Goal: Contribute content: Contribute content

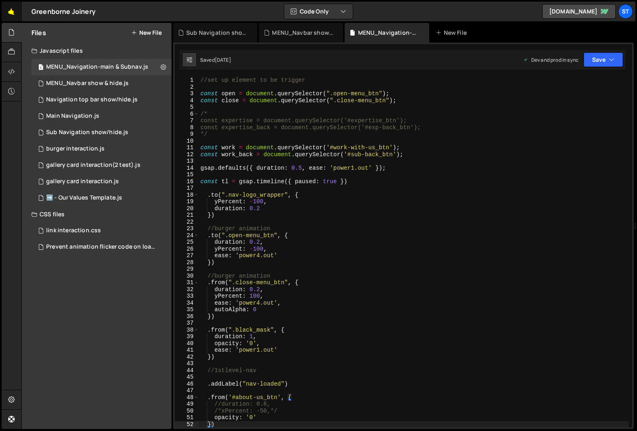
click at [11, 14] on link "🤙" at bounding box center [12, 12] width 20 height 20
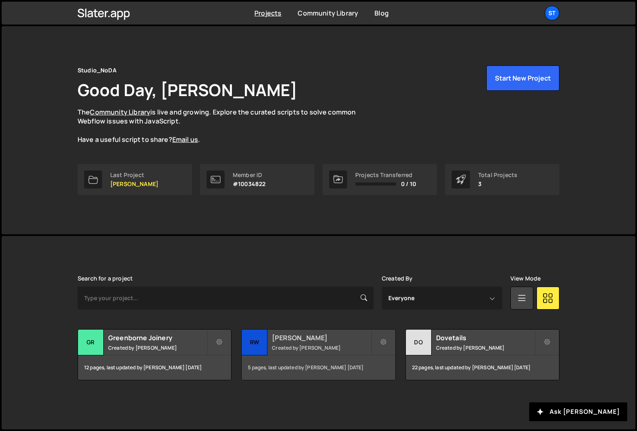
click at [282, 345] on small "Created by Kevin Davis" at bounding box center [321, 347] width 98 height 7
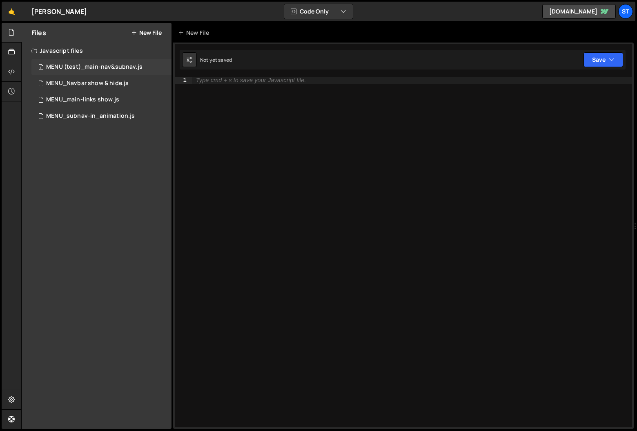
click at [87, 67] on div "MENU (test)_main-nav&subnav.js" at bounding box center [94, 66] width 96 height 7
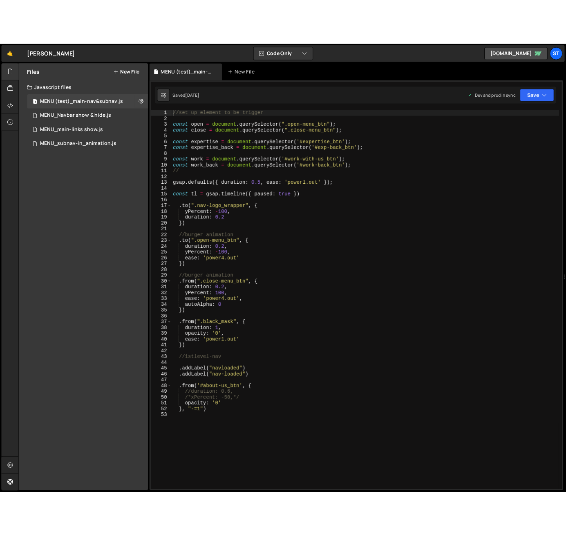
scroll to position [2155, 0]
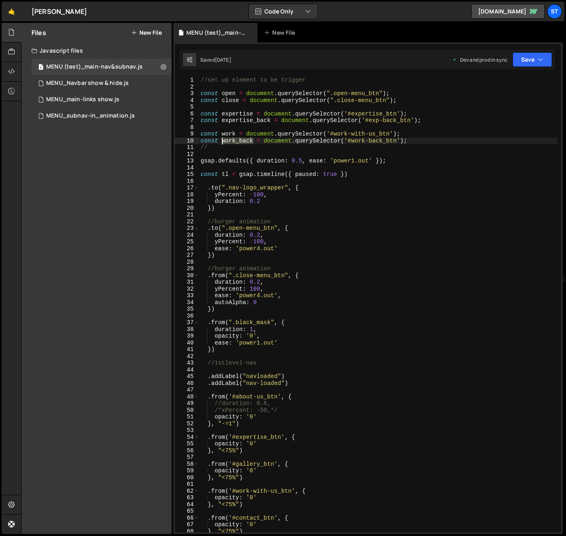
drag, startPoint x: 253, startPoint y: 142, endPoint x: 223, endPoint y: 143, distance: 30.3
click at [223, 143] on div "//set up element to be trigger const open = document . querySelector ( ".open-m…" at bounding box center [378, 311] width 359 height 469
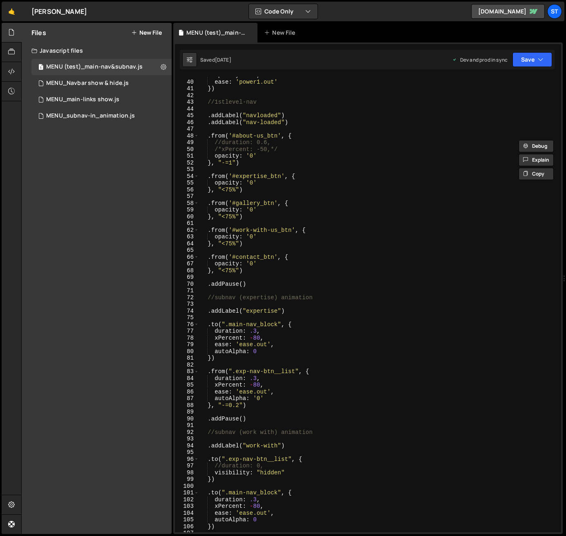
scroll to position [250, 0]
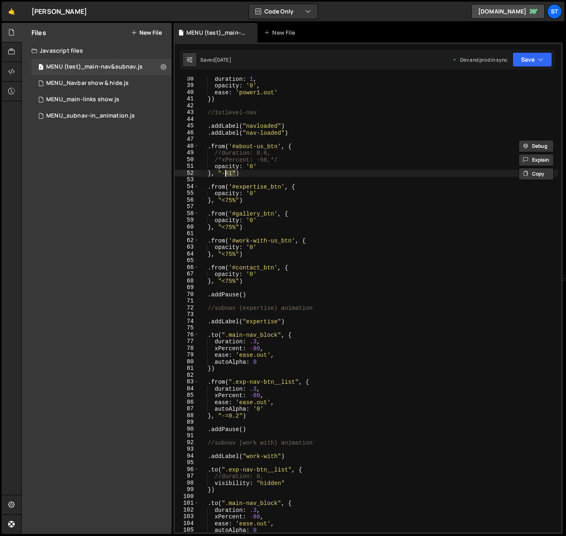
drag, startPoint x: 235, startPoint y: 173, endPoint x: 225, endPoint y: 174, distance: 9.9
click at [225, 174] on div "duration : 1 , opacity : '0' , ease : 'power1.out' }) //1stlevel-nav . addLabel…" at bounding box center [378, 310] width 359 height 469
click at [211, 174] on div "duration : 1 , opacity : '0' , ease : 'power1.out' }) //1stlevel-nav . addLabel…" at bounding box center [378, 310] width 359 height 469
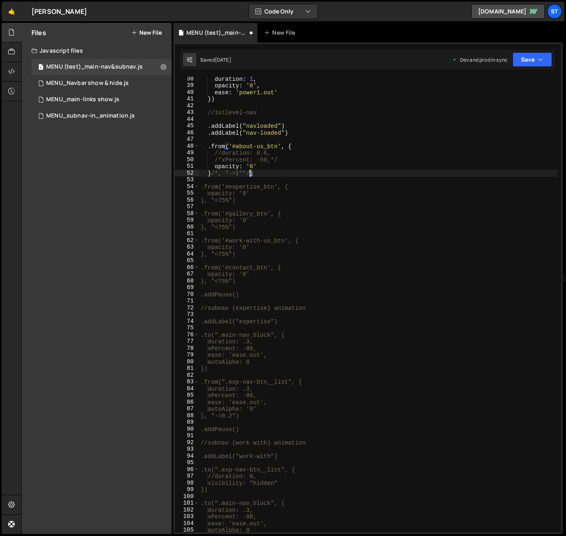
scroll to position [0, 3]
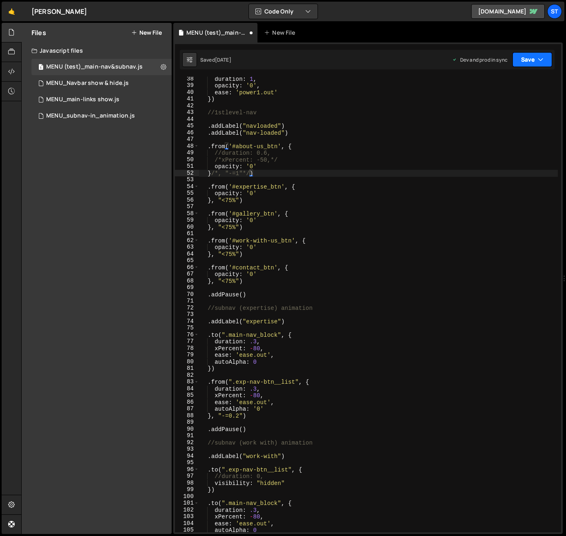
click at [532, 60] on button "Save" at bounding box center [532, 59] width 40 height 15
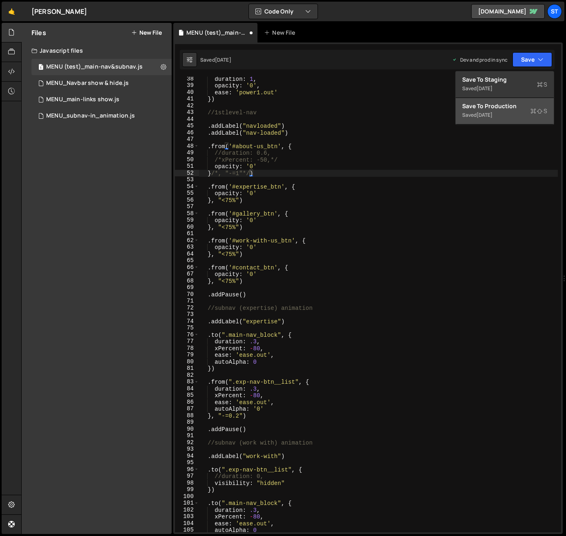
click at [488, 115] on div "[DATE]" at bounding box center [484, 115] width 16 height 7
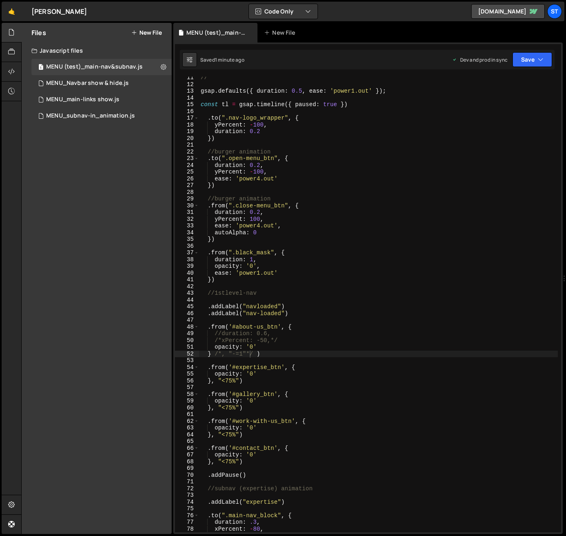
scroll to position [71, 0]
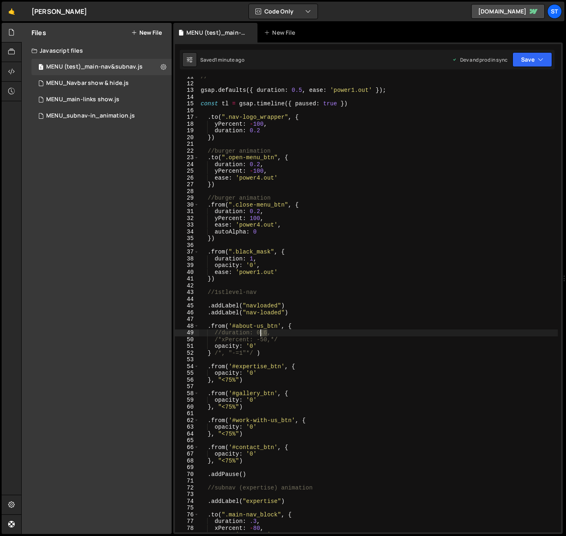
drag, startPoint x: 267, startPoint y: 335, endPoint x: 261, endPoint y: 335, distance: 6.5
click at [261, 335] on div "// gsap . defaults ({ duration : 0.5 , ease : 'power1.out' }) ; const tl = gsap…" at bounding box center [378, 308] width 359 height 469
click at [266, 333] on div "// gsap . defaults ({ duration : 0.5 , ease : 'power1.out' }) ; const tl = gsap…" at bounding box center [378, 305] width 359 height 456
click at [221, 333] on div "// gsap . defaults ({ duration : 0.5 , ease : 'power1.out' }) ; const tl = gsap…" at bounding box center [378, 308] width 359 height 469
click at [317, 331] on div "// gsap . defaults ({ duration : 0.5 , ease : 'power1.out' }) ; const tl = gsap…" at bounding box center [378, 308] width 359 height 469
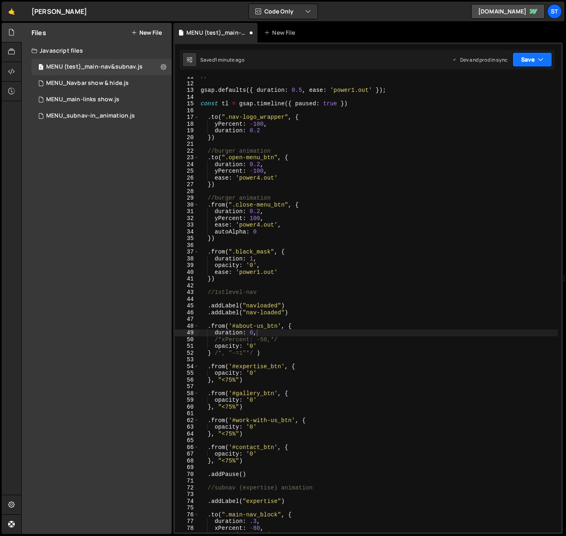
click at [542, 61] on icon "button" at bounding box center [541, 60] width 6 height 8
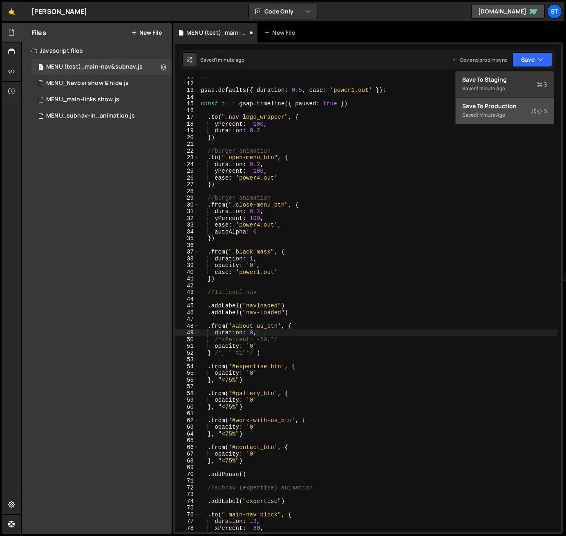
click at [495, 111] on div "Saved 1 minute ago" at bounding box center [504, 115] width 85 height 10
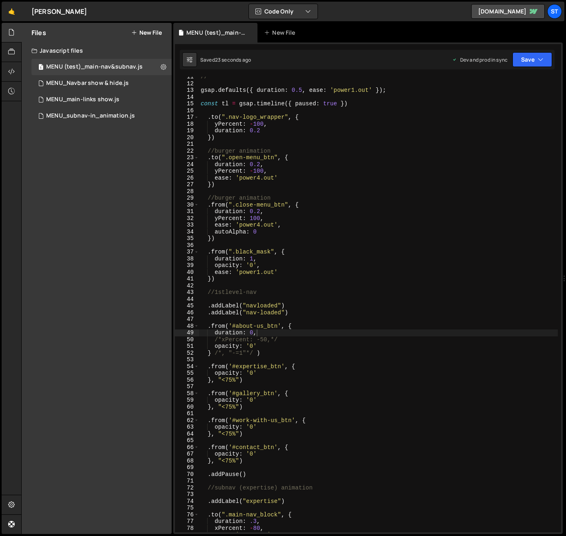
click at [256, 335] on div "// gsap . defaults ({ duration : 0.5 , ease : 'power1.out' }) ; const tl = gsap…" at bounding box center [378, 308] width 359 height 469
drag, startPoint x: 220, startPoint y: 340, endPoint x: 216, endPoint y: 340, distance: 4.5
click at [216, 340] on div "// gsap . defaults ({ duration : 0.5 , ease : 'power1.out' }) ; const tl = gsap…" at bounding box center [378, 308] width 359 height 469
click at [212, 333] on div "// gsap . defaults ({ duration : 0.5 , ease : 'power1.out' }) ; const tl = gsap…" at bounding box center [378, 308] width 359 height 469
paste textarea "/*"
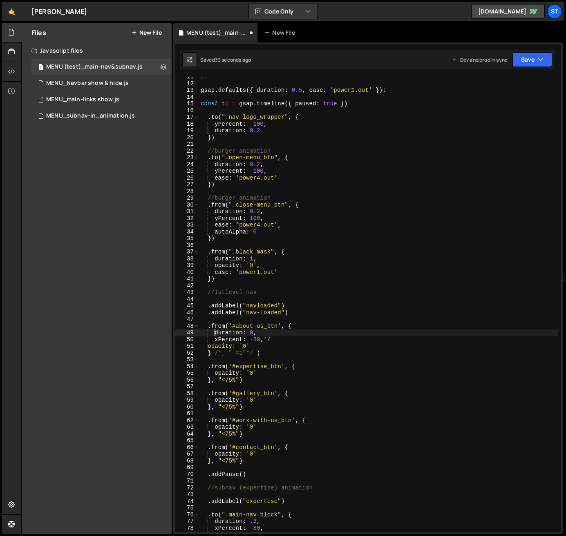
type textarea "/*duration: 0,"
click at [544, 57] on button "Save" at bounding box center [532, 59] width 40 height 15
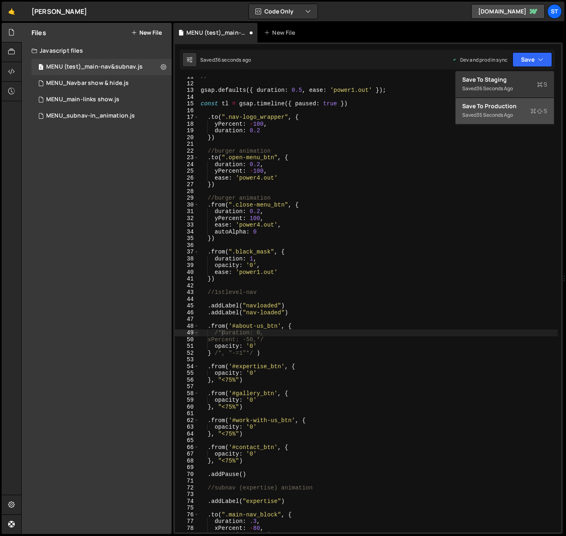
click at [486, 112] on div "35 seconds ago" at bounding box center [494, 115] width 36 height 7
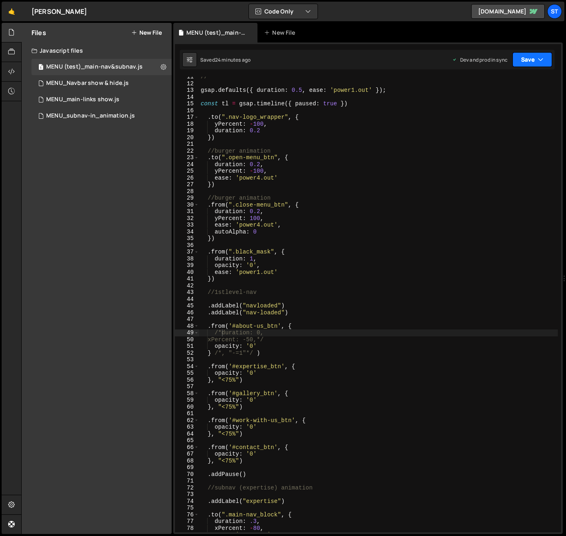
click at [545, 58] on button "Save" at bounding box center [532, 59] width 40 height 15
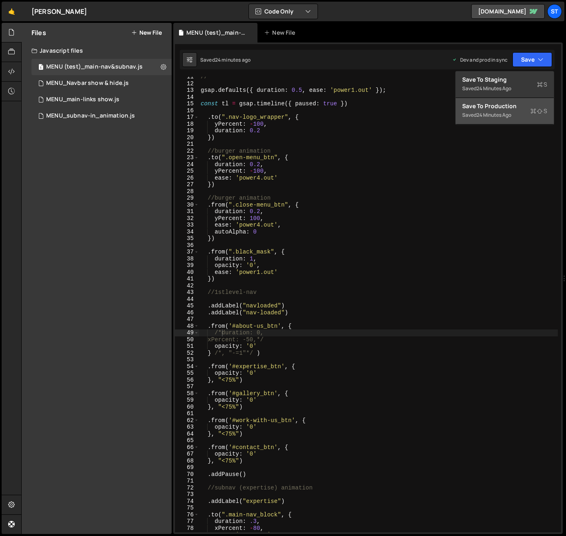
click at [511, 112] on div "24 minutes ago" at bounding box center [493, 115] width 35 height 7
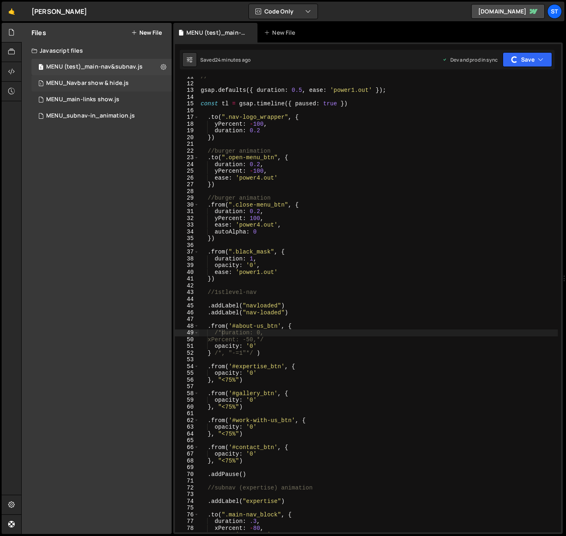
click at [125, 83] on div "MENU_Navbar show & hide.js" at bounding box center [87, 83] width 83 height 7
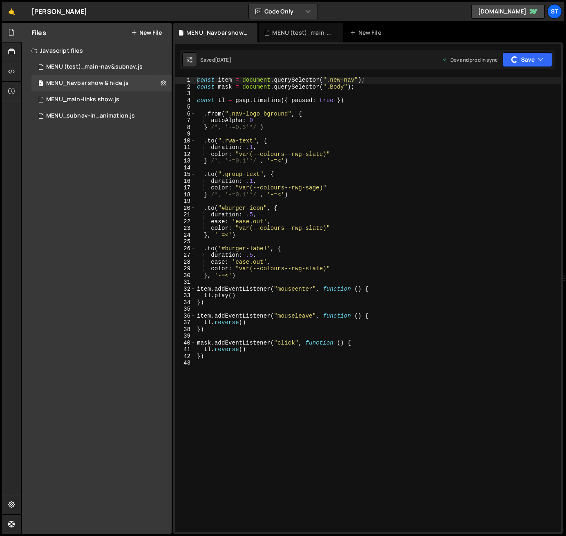
scroll to position [1645, 0]
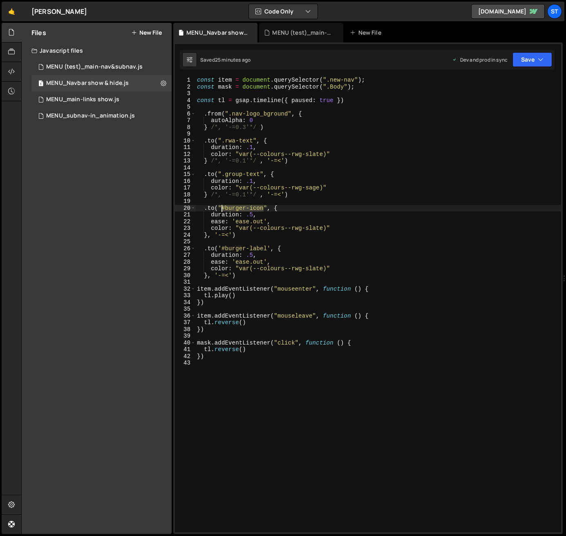
drag, startPoint x: 262, startPoint y: 210, endPoint x: 222, endPoint y: 211, distance: 40.0
click at [222, 211] on div "const item = document . querySelector ( ".new-nav" ) ; const mask = document . …" at bounding box center [378, 311] width 366 height 469
click at [543, 60] on icon "button" at bounding box center [541, 60] width 6 height 8
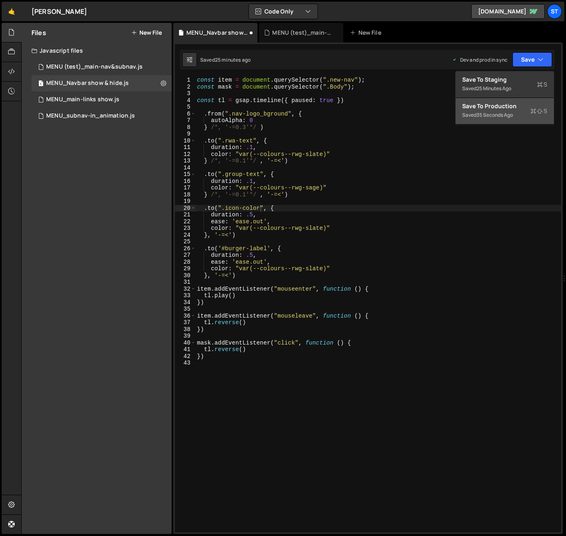
click at [493, 107] on div "Save to Production S" at bounding box center [504, 106] width 85 height 8
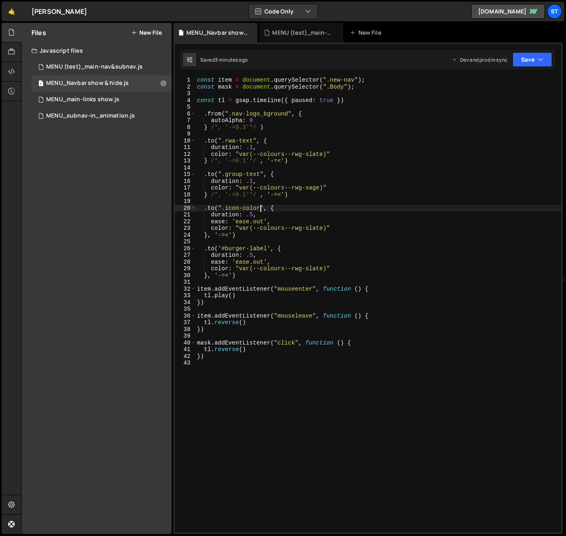
click at [261, 210] on div "const item = document . querySelector ( ".new-nav" ) ; const mask = document . …" at bounding box center [378, 311] width 366 height 469
paste textarea "just let me know."
type textarea ".to("#burger-open", {"
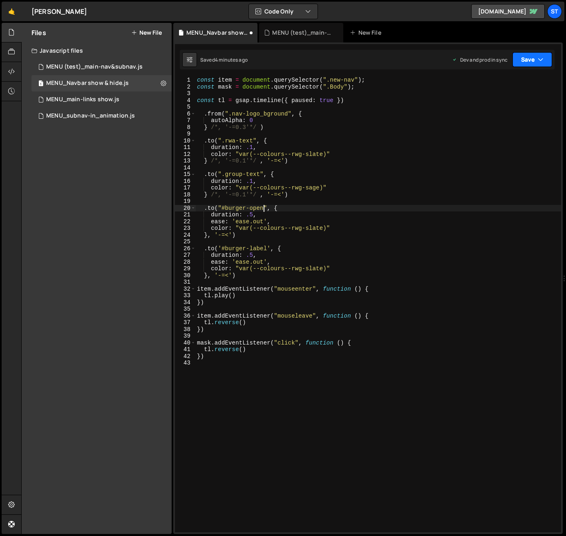
click at [538, 57] on icon "button" at bounding box center [541, 60] width 6 height 8
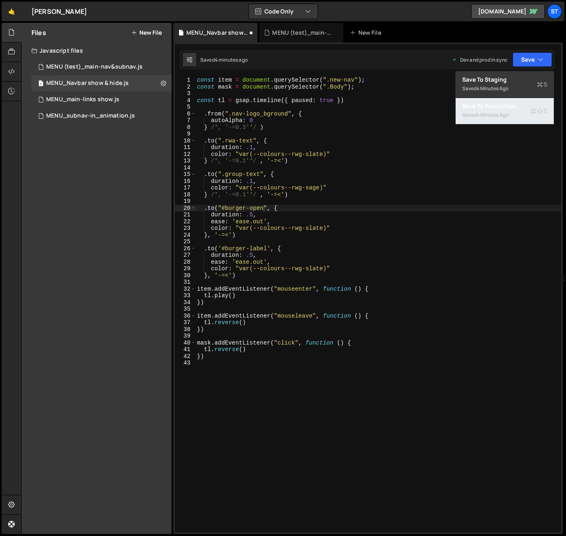
click at [506, 110] on div "Saved 4 minutes ago" at bounding box center [504, 115] width 85 height 10
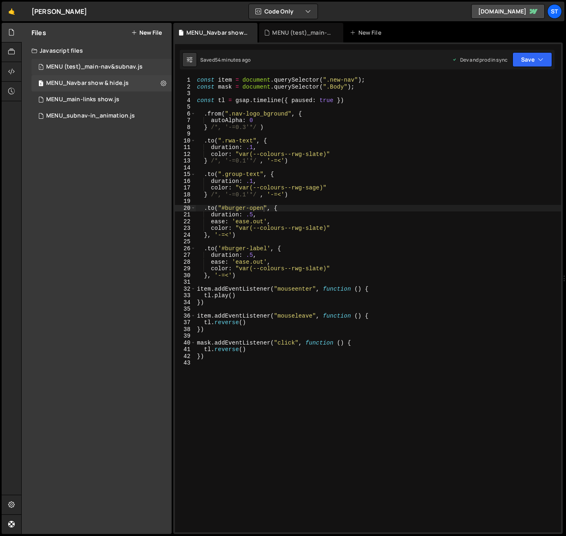
click at [84, 68] on div "MENU (test)_main-nav&subnav.js" at bounding box center [94, 66] width 96 height 7
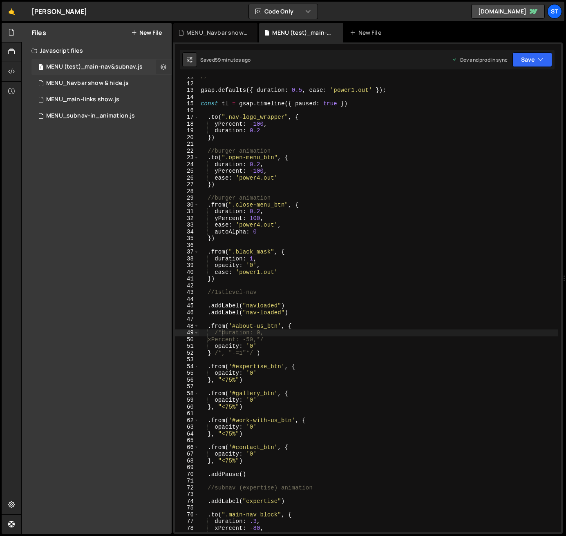
scroll to position [2162, 0]
click at [165, 67] on icon at bounding box center [164, 67] width 6 height 8
type input "MENU (test)_main-nav&subnav"
radio input "true"
checkbox input "true"
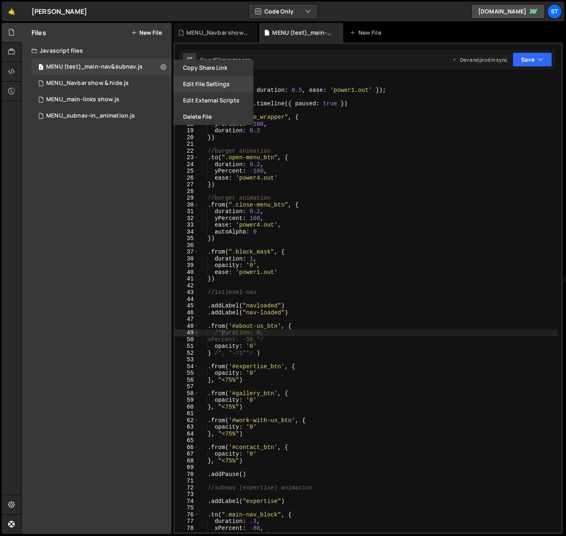
click at [206, 83] on button "Edit File Settings" at bounding box center [213, 84] width 80 height 16
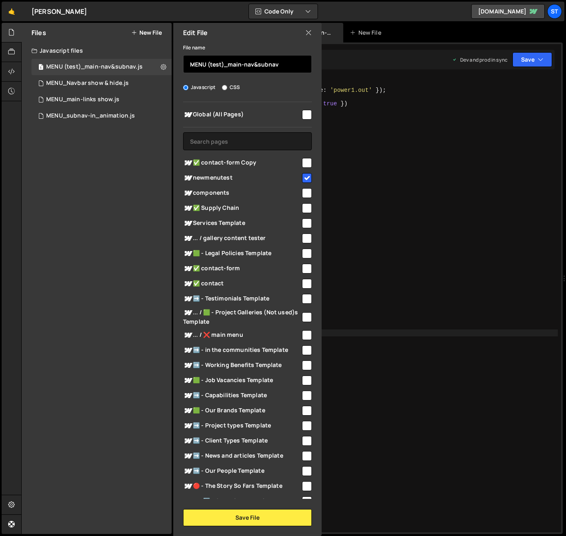
click at [223, 65] on input "MENU (test)_main-nav&subnav" at bounding box center [247, 64] width 129 height 18
type input "MENU _main-nav&subnav"
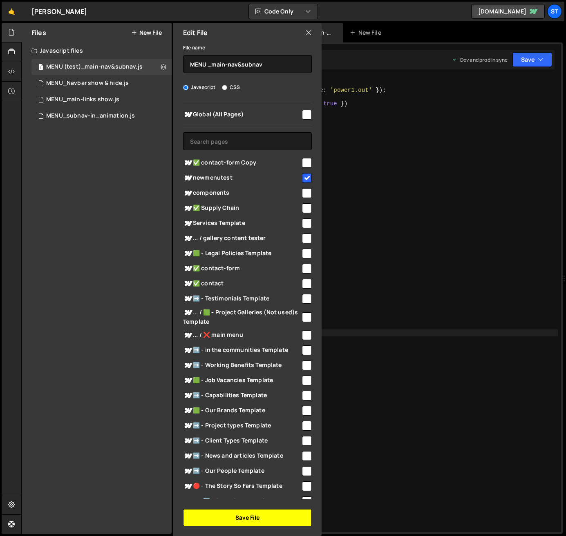
click at [248, 430] on button "Save File" at bounding box center [247, 517] width 129 height 17
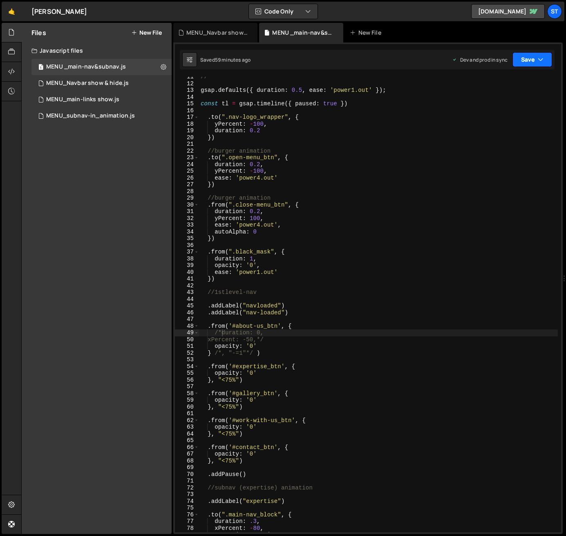
click at [526, 61] on button "Save" at bounding box center [532, 59] width 40 height 15
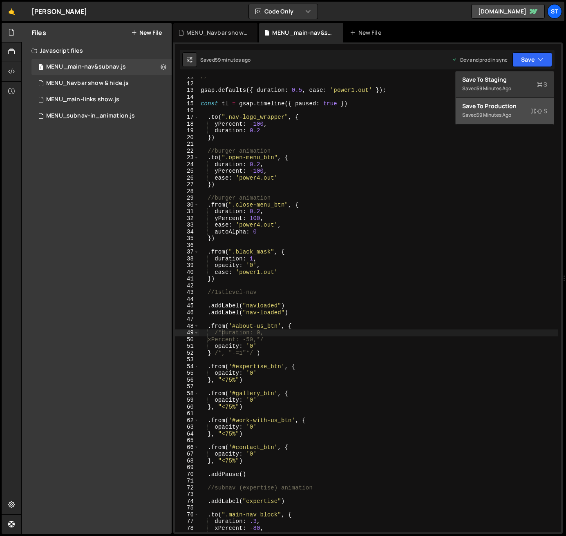
click at [510, 106] on div "Save to Production S" at bounding box center [504, 106] width 85 height 8
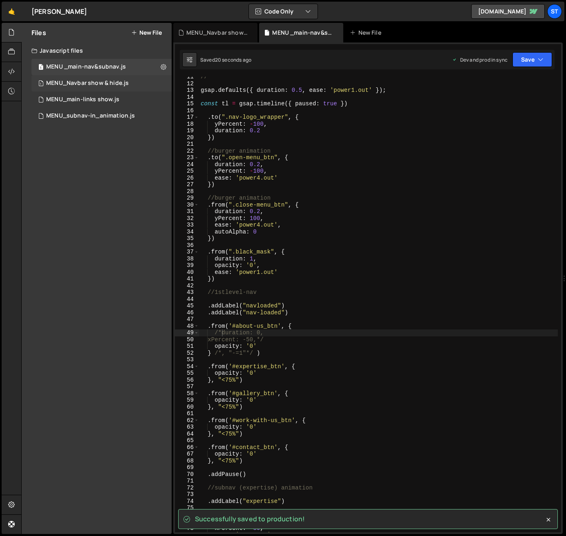
click at [94, 80] on div "MENU_Navbar show & hide.js" at bounding box center [87, 83] width 83 height 7
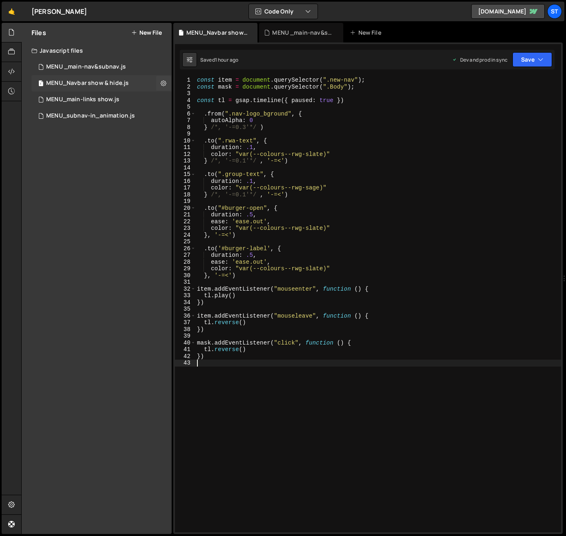
scroll to position [0, 0]
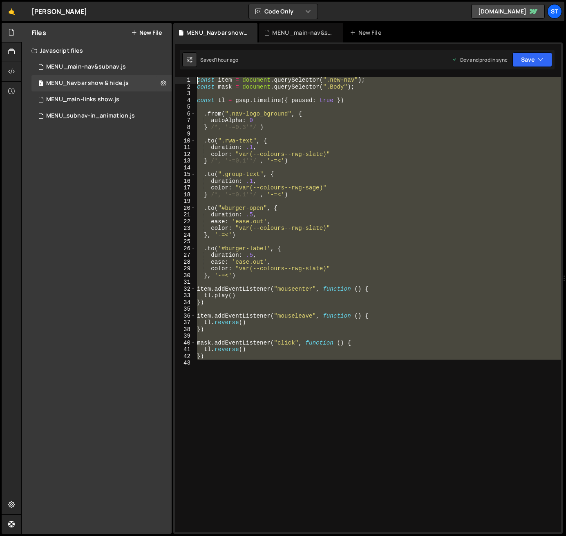
drag, startPoint x: 212, startPoint y: 367, endPoint x: 137, endPoint y: 30, distance: 345.6
click at [137, 30] on div "Files New File Javascript files 1 MENU _main-nav&subnav.js 0 1 MENU_Navbar show…" at bounding box center [293, 279] width 544 height 512
type textarea "const item = document.querySelector(".new-nav"); const mask = document.querySel…"
click at [134, 148] on div "Files New File Javascript files 1 MENU _main-nav&subnav.js 0 1 MENU_Navbar show…" at bounding box center [97, 278] width 150 height 511
click at [149, 31] on button "New File" at bounding box center [146, 32] width 31 height 7
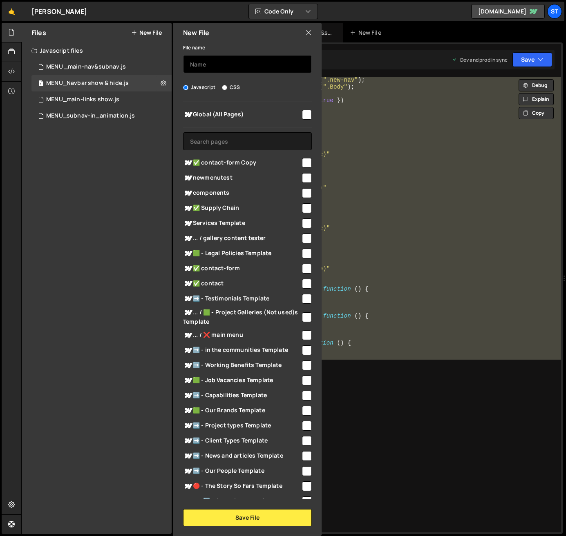
click at [208, 67] on input "text" at bounding box center [247, 64] width 129 height 18
click at [228, 64] on input "MENU_Navbar show&hide" at bounding box center [247, 64] width 129 height 18
type input "MENU_Navbar(alt) show&hide"
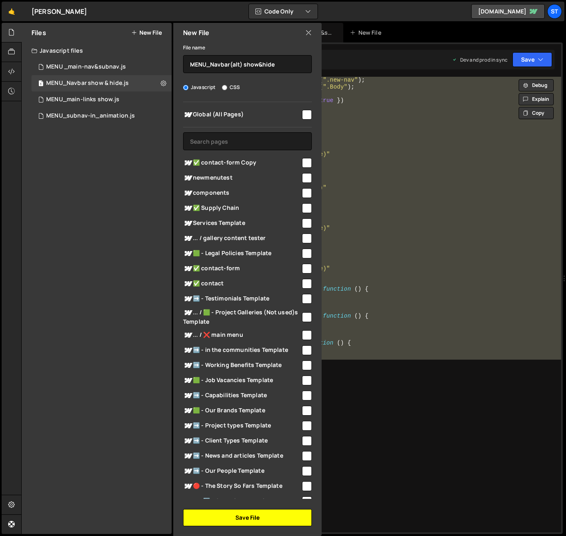
click at [263, 430] on button "Save File" at bounding box center [247, 517] width 129 height 17
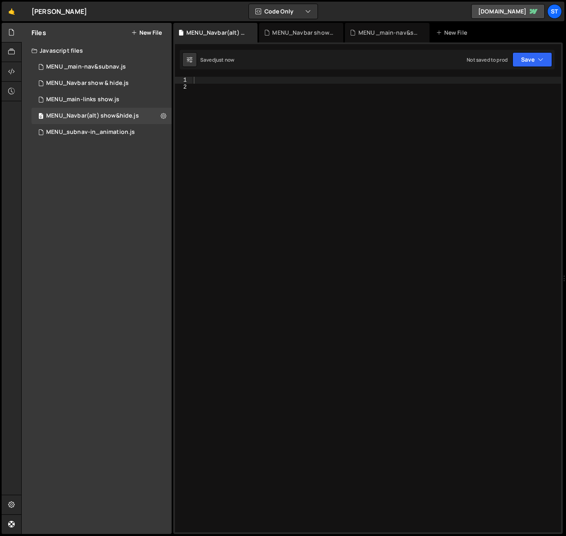
click at [216, 78] on div at bounding box center [376, 311] width 369 height 469
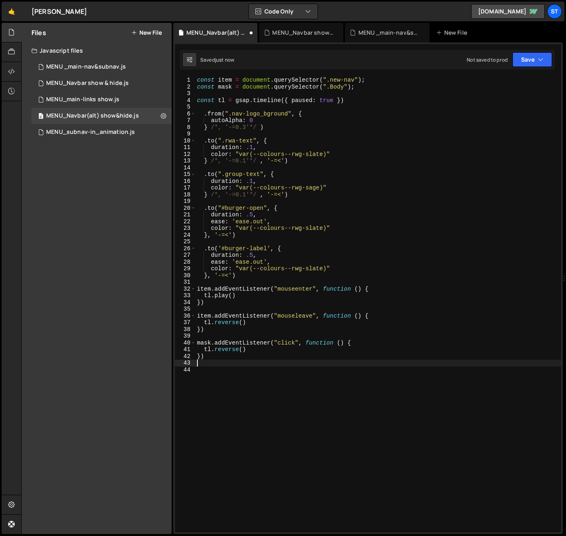
click at [393, 165] on div "const item = document . querySelector ( ".new-nav" ) ; const mask = document . …" at bounding box center [378, 311] width 366 height 469
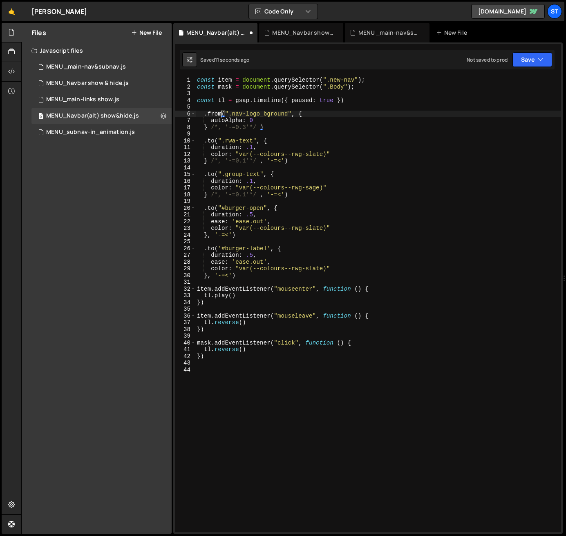
click at [222, 114] on div "const item = document . querySelector ( ".new-nav" ) ; const mask = document . …" at bounding box center [378, 311] width 366 height 469
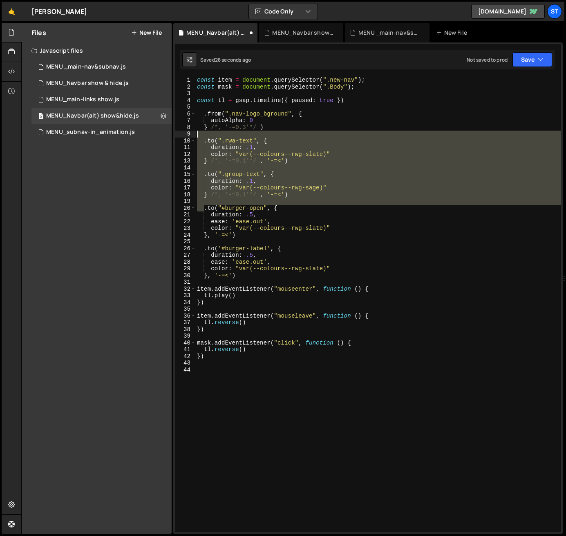
drag, startPoint x: 203, startPoint y: 210, endPoint x: 196, endPoint y: 134, distance: 76.3
click at [196, 134] on div "const item = document . querySelector ( ".new-nav" ) ; const mask = document . …" at bounding box center [378, 311] width 366 height 469
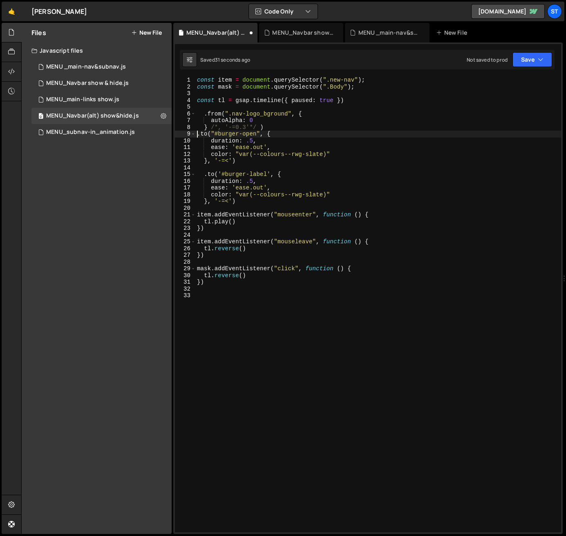
type textarea ".to("#burger-open", {"
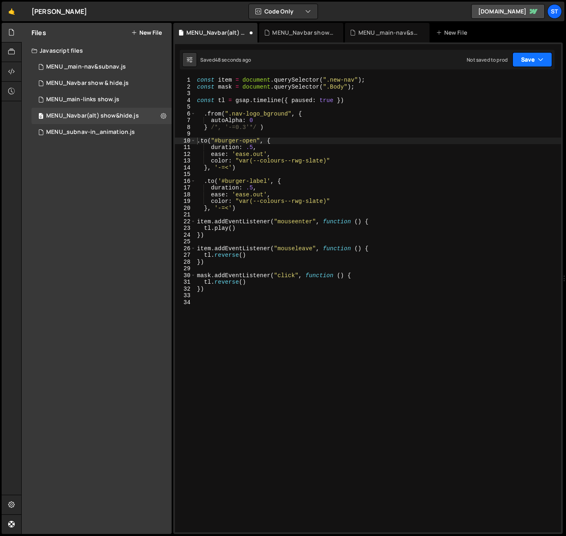
click at [531, 60] on button "Save" at bounding box center [532, 59] width 40 height 15
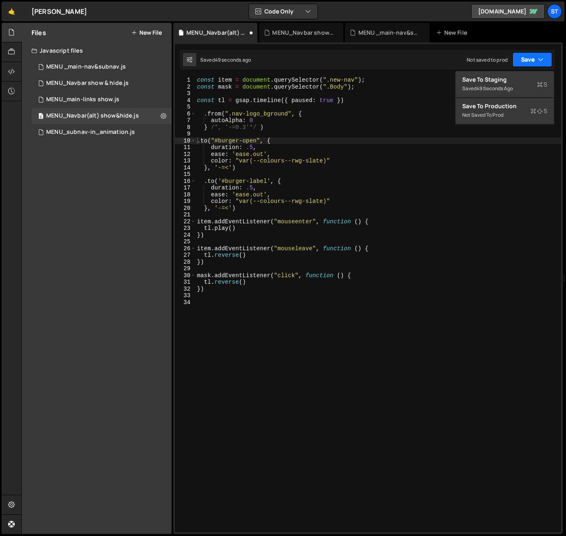
click at [533, 59] on button "Save" at bounding box center [532, 59] width 40 height 15
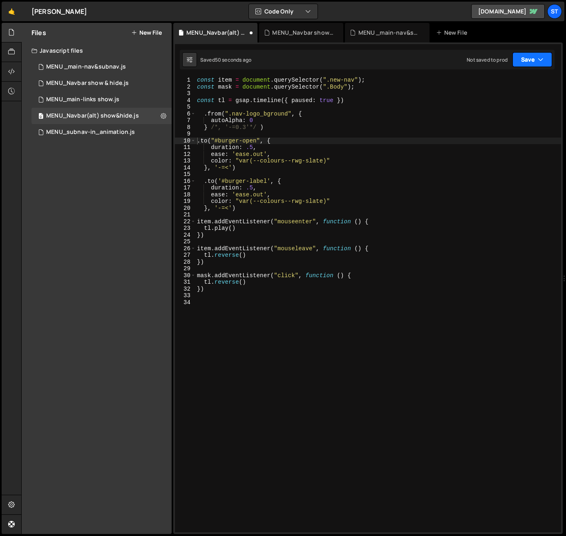
click at [545, 58] on button "Save" at bounding box center [532, 59] width 40 height 15
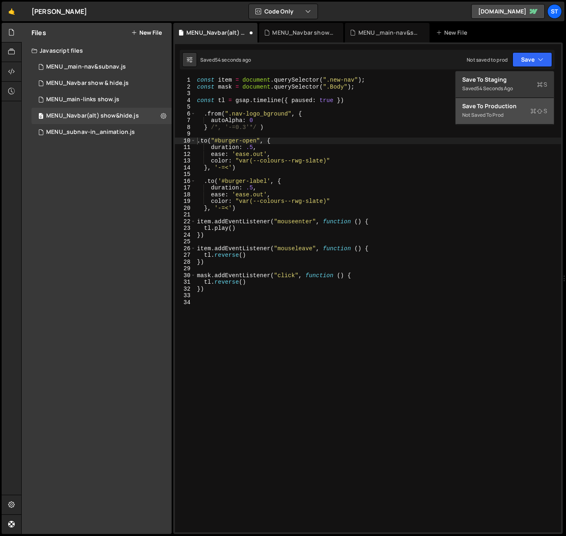
click at [482, 115] on div "Not saved to prod" at bounding box center [504, 115] width 85 height 10
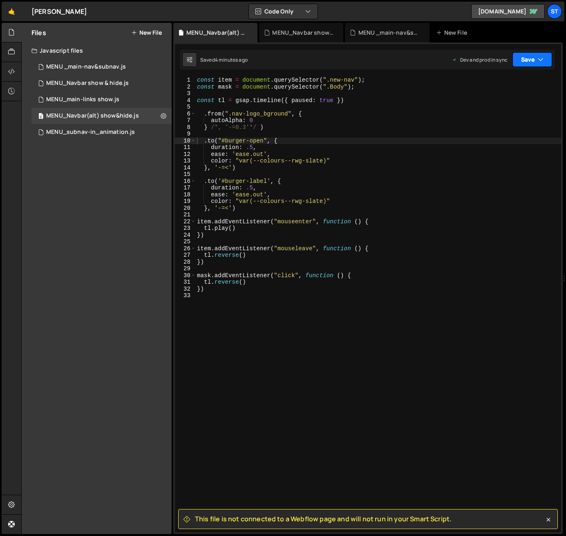
click at [548, 60] on button "Save" at bounding box center [532, 59] width 40 height 15
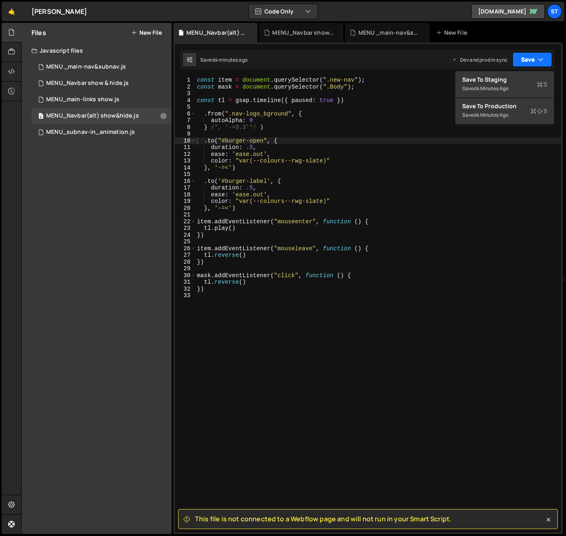
click at [548, 60] on button "Save" at bounding box center [532, 59] width 40 height 15
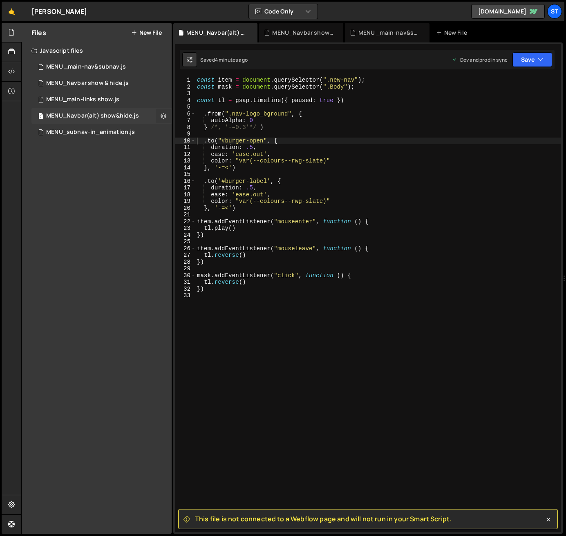
click at [164, 117] on icon at bounding box center [164, 116] width 6 height 8
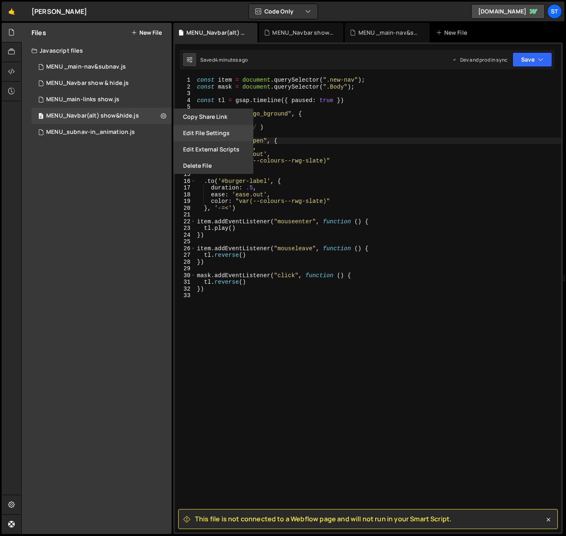
click at [198, 134] on button "Edit File Settings" at bounding box center [213, 133] width 80 height 16
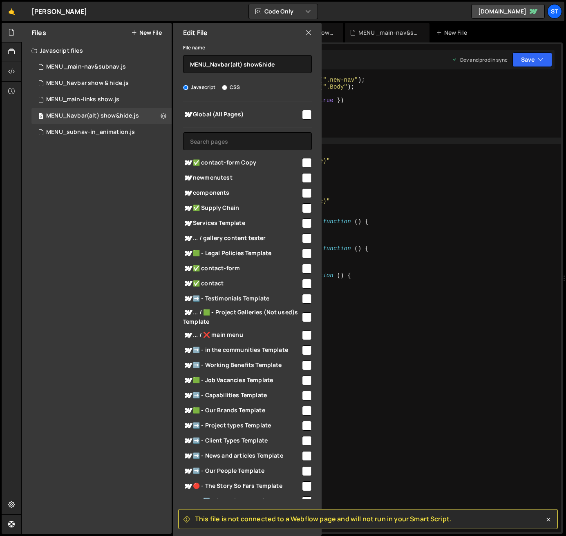
click at [302, 252] on input "checkbox" at bounding box center [307, 254] width 10 height 10
checkbox input "true"
click at [533, 58] on button "Save" at bounding box center [532, 59] width 40 height 15
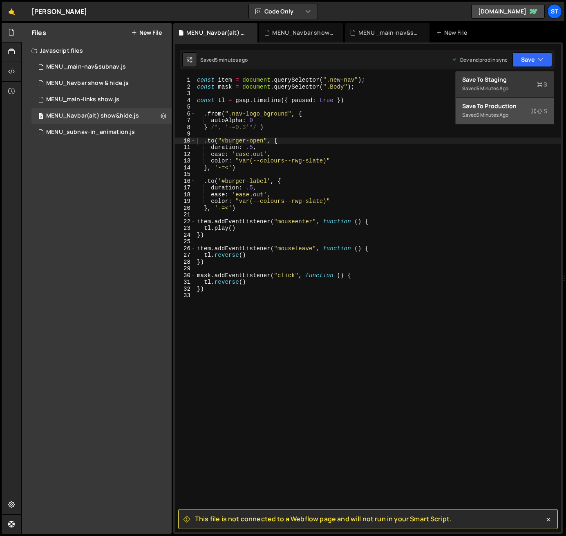
click at [498, 103] on div "Save to Production S" at bounding box center [504, 106] width 85 height 8
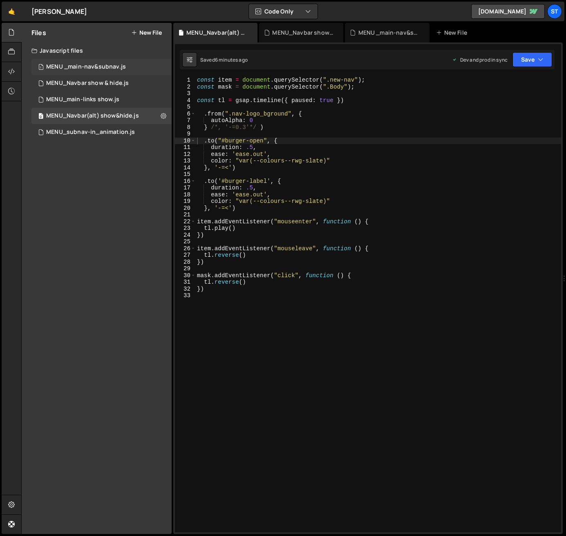
click at [116, 67] on div "MENU _main-nav&subnav.js" at bounding box center [86, 66] width 80 height 7
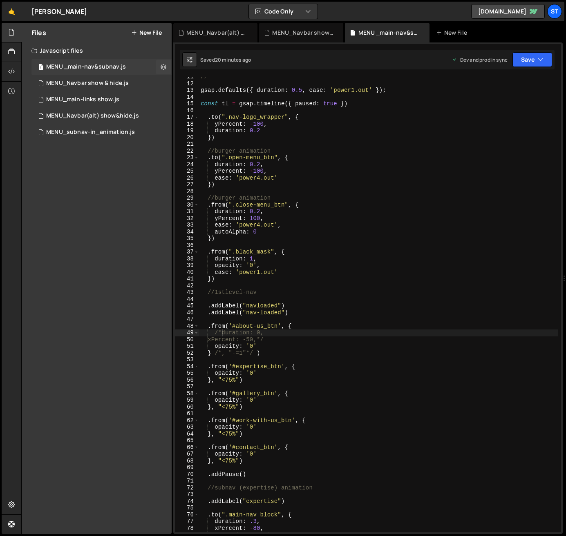
scroll to position [2162, 0]
click at [161, 68] on icon at bounding box center [164, 67] width 6 height 8
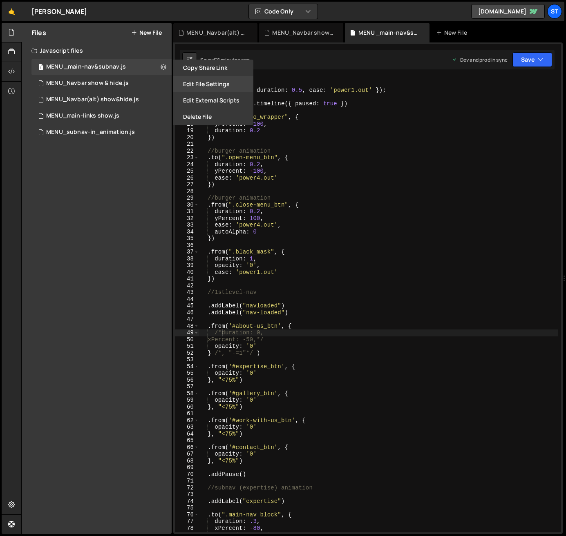
click at [202, 83] on button "Edit File Settings" at bounding box center [213, 84] width 80 height 16
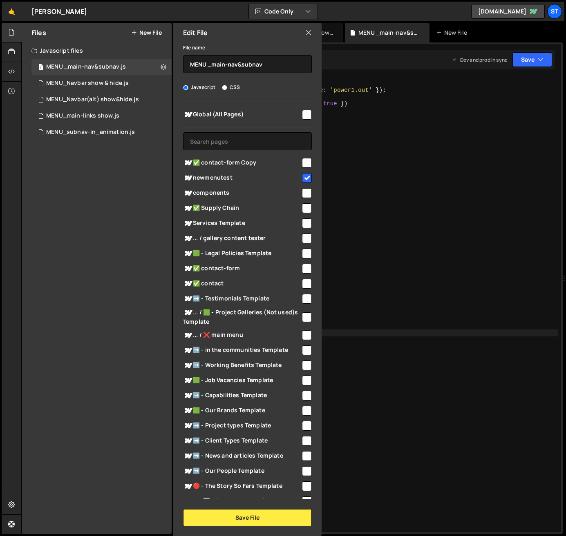
click at [306, 114] on input "checkbox" at bounding box center [307, 115] width 10 height 10
checkbox input "true"
click at [303, 179] on input "checkbox" at bounding box center [307, 178] width 10 height 10
checkbox input "false"
click at [256, 430] on button "Save File" at bounding box center [247, 517] width 129 height 17
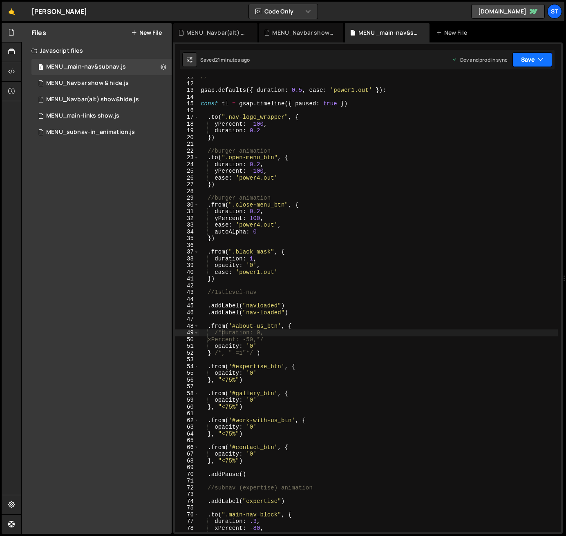
click at [533, 59] on button "Save" at bounding box center [532, 59] width 40 height 15
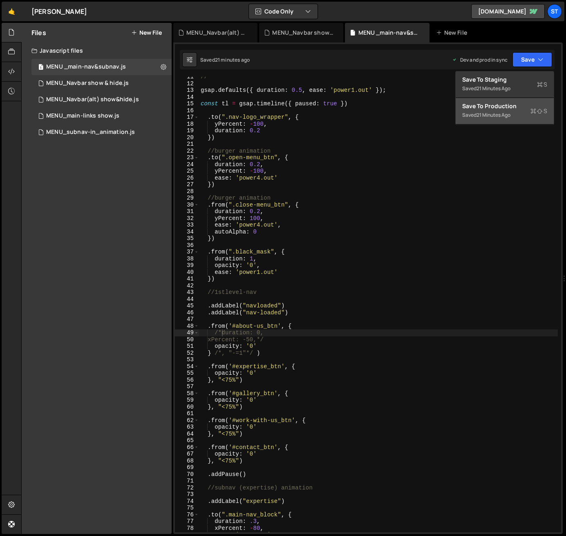
click at [504, 105] on div "Save to Production S" at bounding box center [504, 106] width 85 height 8
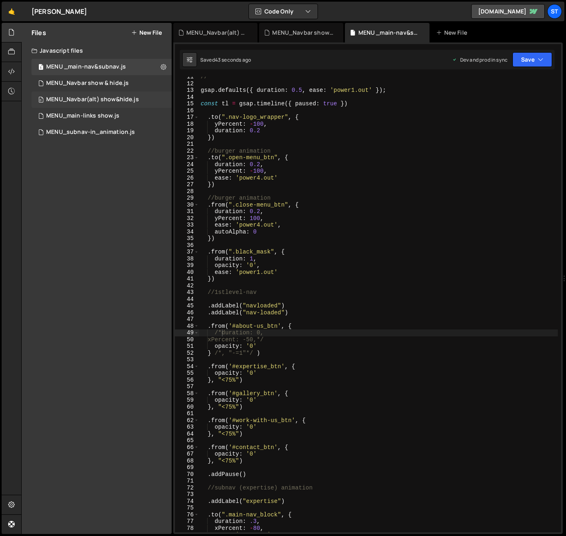
click at [74, 97] on div "MENU_Navbar(alt) show&hide.js" at bounding box center [92, 99] width 93 height 7
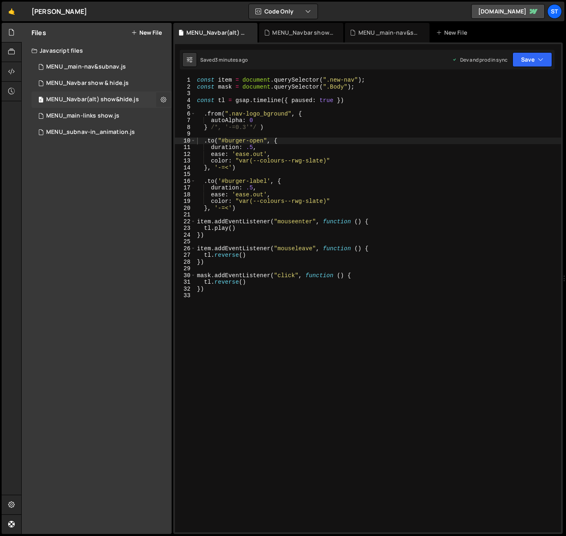
click at [165, 98] on icon at bounding box center [164, 100] width 6 height 8
type input "MENU_Navbar(alt) show&hide"
radio input "true"
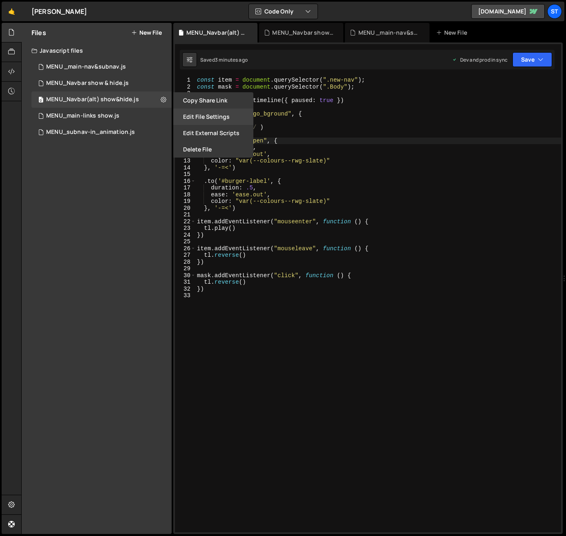
click at [199, 119] on button "Edit File Settings" at bounding box center [213, 117] width 80 height 16
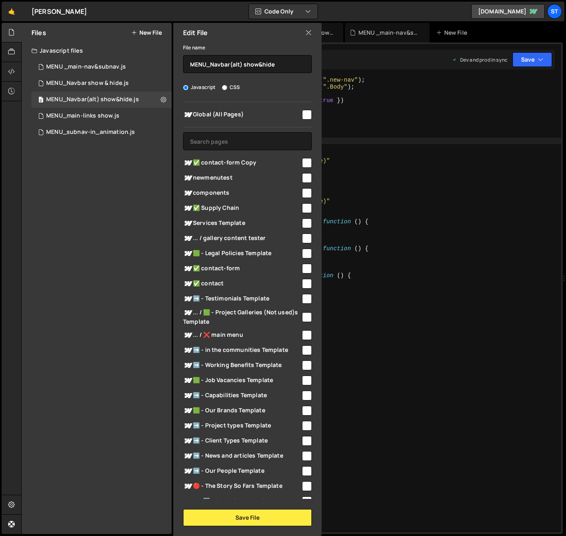
type textarea "ease: 'ease.out',"
click at [541, 196] on div "const item = document . querySelector ( ".new-nav" ) ; const mask = document . …" at bounding box center [378, 311] width 366 height 469
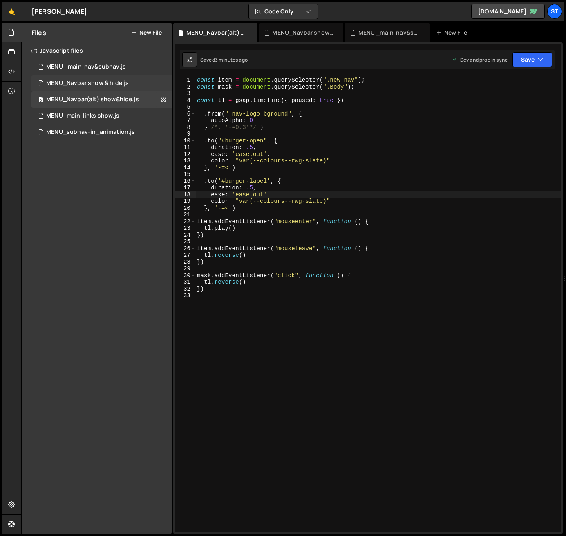
click at [122, 84] on div "MENU_Navbar show & hide.js" at bounding box center [87, 83] width 83 height 7
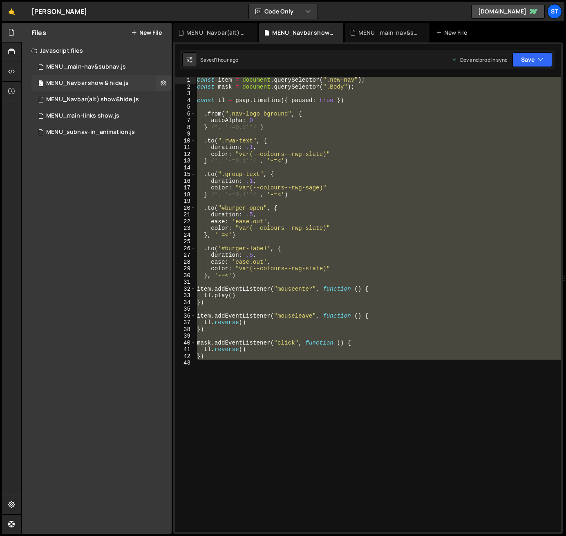
scroll to position [1645, 0]
click at [123, 98] on div "MENU_Navbar(alt) show&hide.js" at bounding box center [92, 99] width 93 height 7
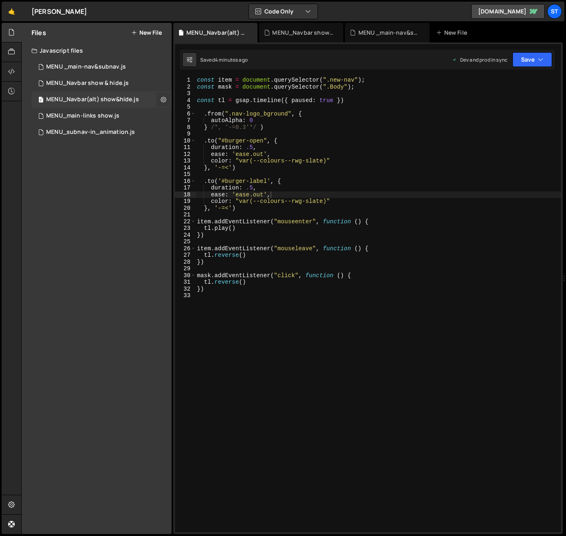
click at [165, 100] on icon at bounding box center [164, 100] width 6 height 8
type input "MENU_Navbar(alt) show&hide"
radio input "true"
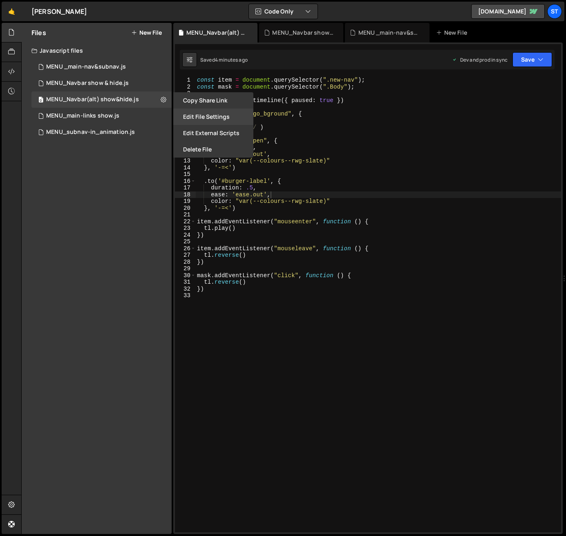
click at [224, 116] on button "Edit File Settings" at bounding box center [213, 117] width 80 height 16
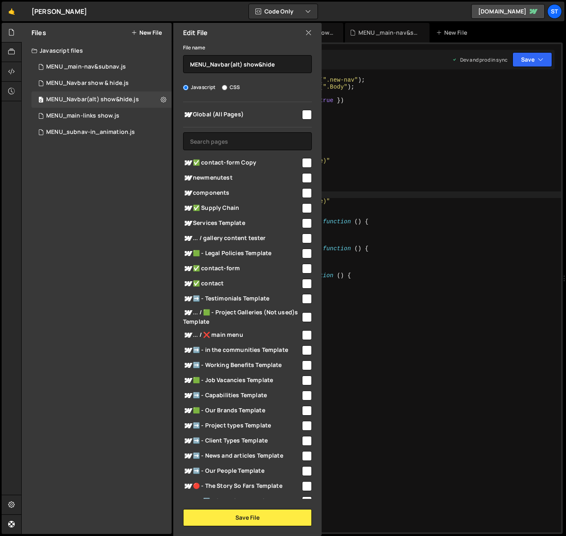
drag, startPoint x: 302, startPoint y: 252, endPoint x: 301, endPoint y: 259, distance: 6.2
click at [302, 252] on input "checkbox" at bounding box center [307, 254] width 10 height 10
checkbox input "true"
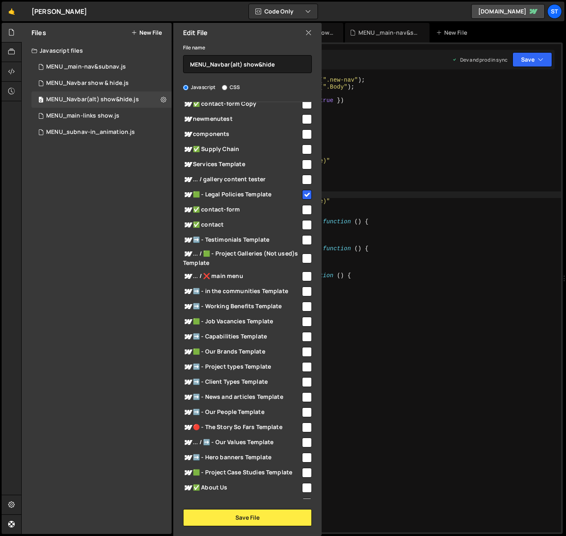
scroll to position [41, 0]
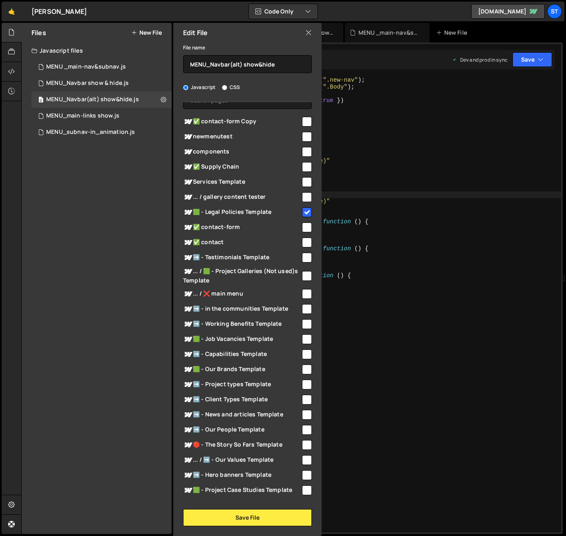
click at [302, 228] on input "checkbox" at bounding box center [307, 228] width 10 height 10
checkbox input "true"
click at [252, 430] on button "Save File" at bounding box center [247, 517] width 129 height 17
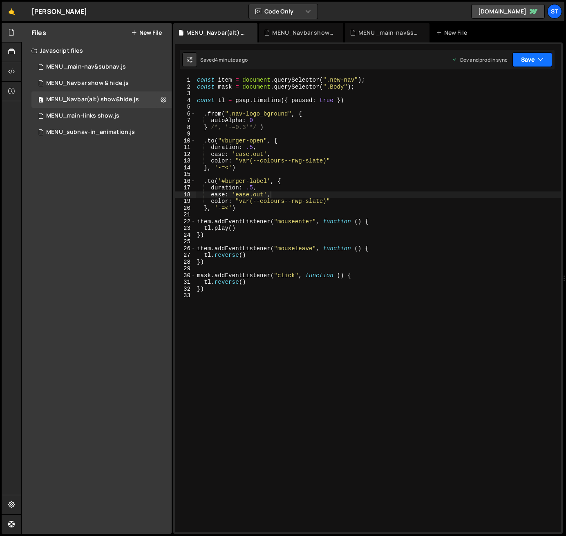
click at [536, 57] on button "Save" at bounding box center [532, 59] width 40 height 15
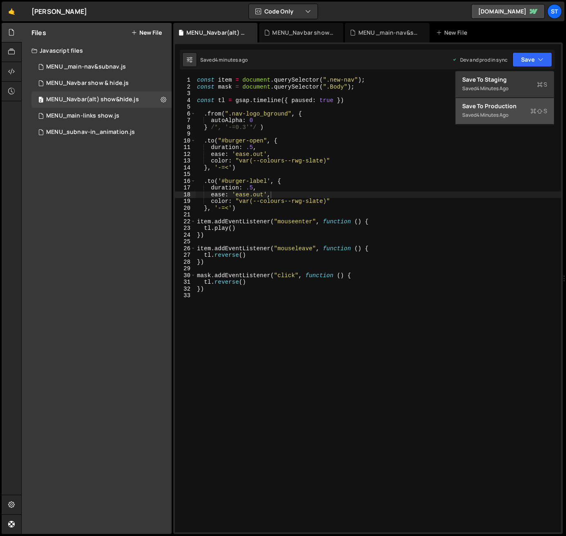
click at [500, 112] on div "4 minutes ago" at bounding box center [492, 115] width 32 height 7
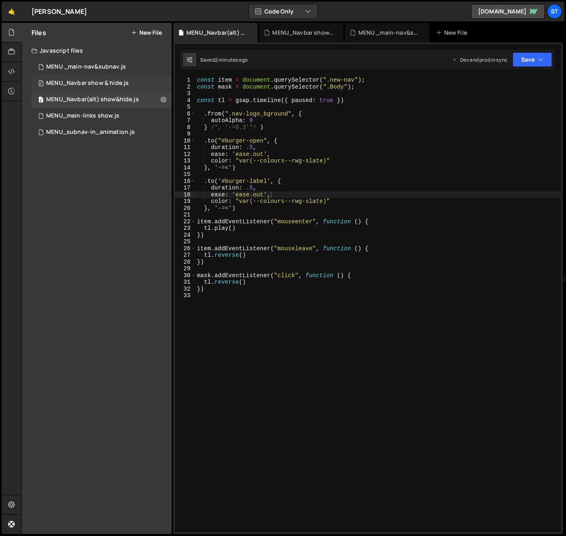
click at [127, 79] on div "0 MENU_Navbar show & hide.js 0" at bounding box center [101, 83] width 140 height 16
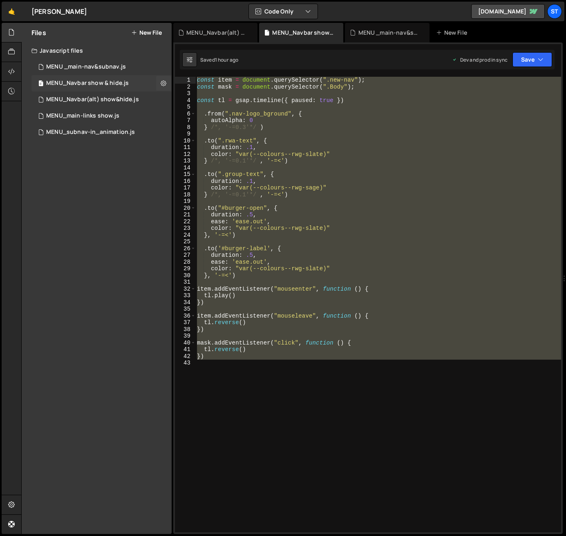
scroll to position [1645, 0]
click at [122, 98] on div "MENU_Navbar(alt) show&hide.js" at bounding box center [92, 99] width 93 height 7
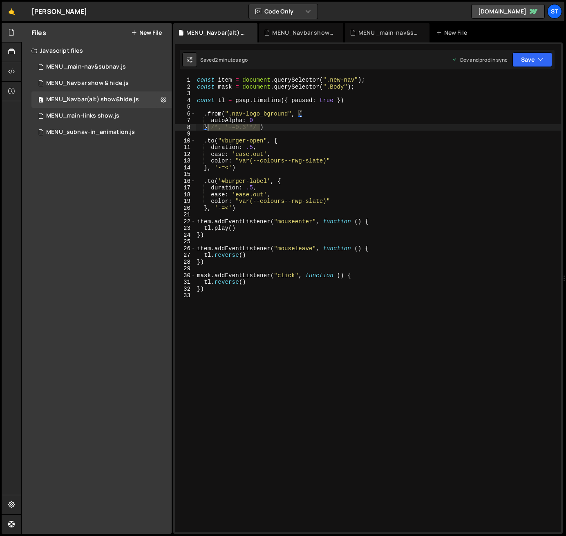
drag, startPoint x: 260, startPoint y: 127, endPoint x: 209, endPoint y: 129, distance: 51.5
click at [209, 129] on div "const item = document . querySelector ( ".new-nav" ) ; const mask = document . …" at bounding box center [378, 311] width 366 height 469
click at [540, 60] on icon "button" at bounding box center [541, 60] width 6 height 8
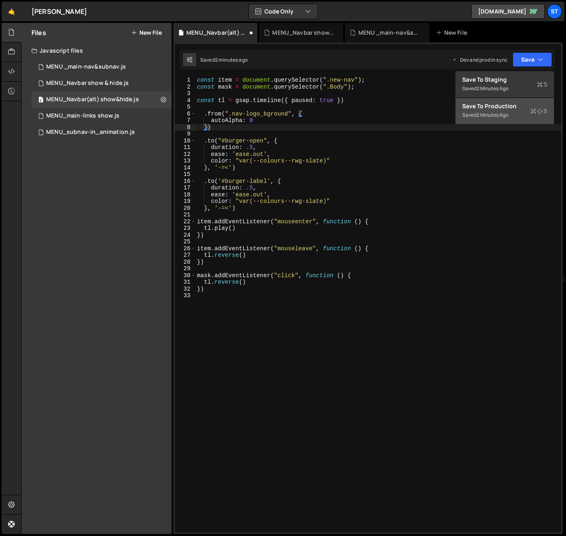
click at [498, 111] on div "Saved 2 minutes ago" at bounding box center [504, 115] width 85 height 10
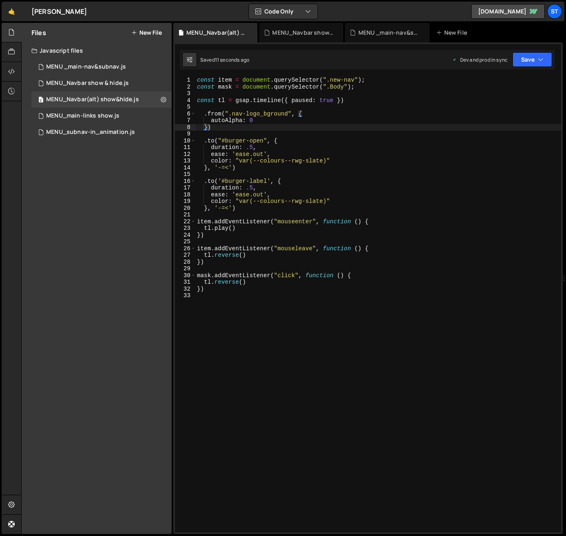
click at [344, 79] on div "const item = document . querySelector ( ".new-nav" ) ; const mask = document . …" at bounding box center [378, 311] width 366 height 469
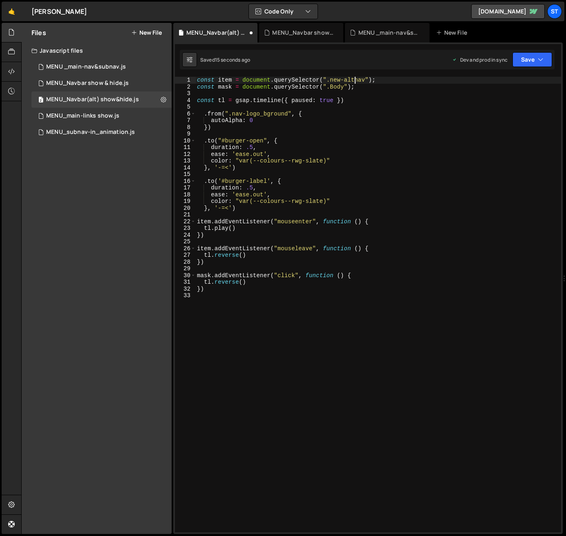
scroll to position [0, 11]
click at [535, 58] on button "Save" at bounding box center [532, 59] width 40 height 15
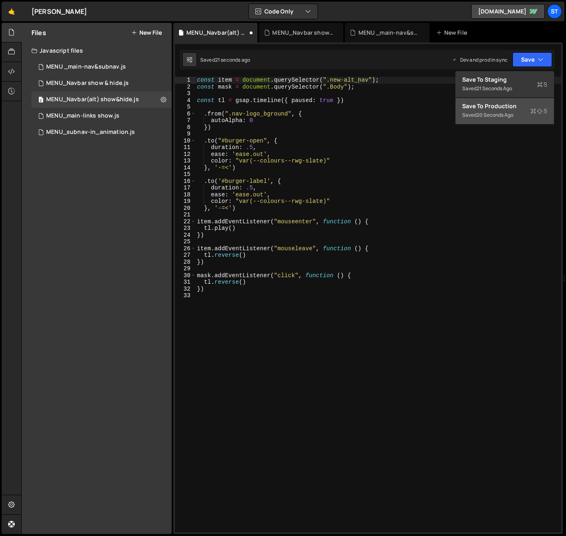
click at [498, 109] on div "Save to Production S" at bounding box center [504, 106] width 85 height 8
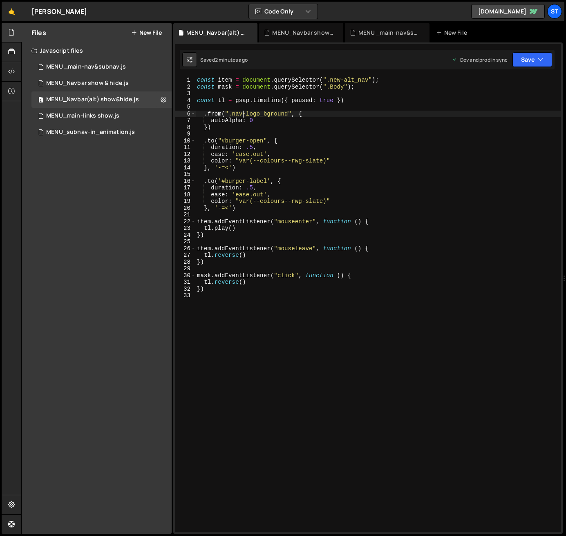
click at [241, 115] on div "const item = document . querySelector ( ".new-alt_nav" ) ; const mask = documen…" at bounding box center [378, 311] width 366 height 469
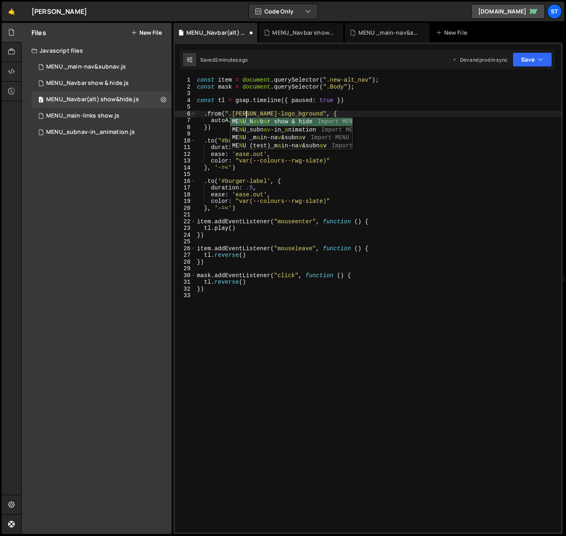
scroll to position [0, 4]
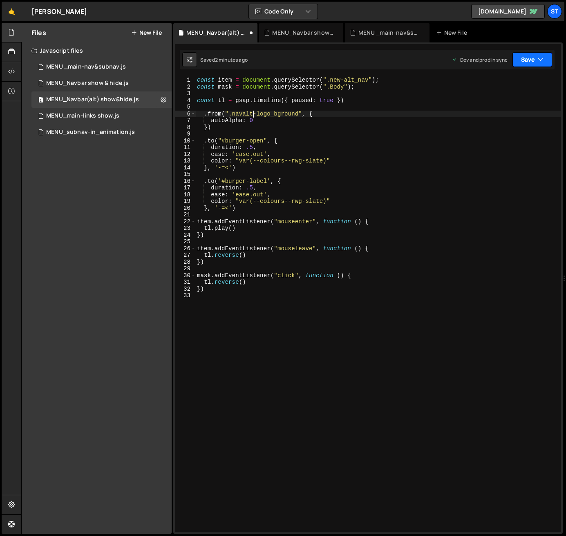
type textarea ".from(".navalt-logo_bground", {"
click at [539, 61] on icon "button" at bounding box center [541, 60] width 6 height 8
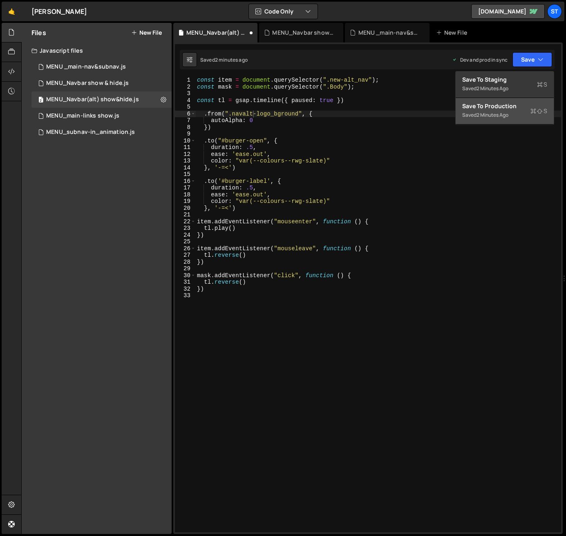
click at [499, 105] on div "Save to Production S" at bounding box center [504, 106] width 85 height 8
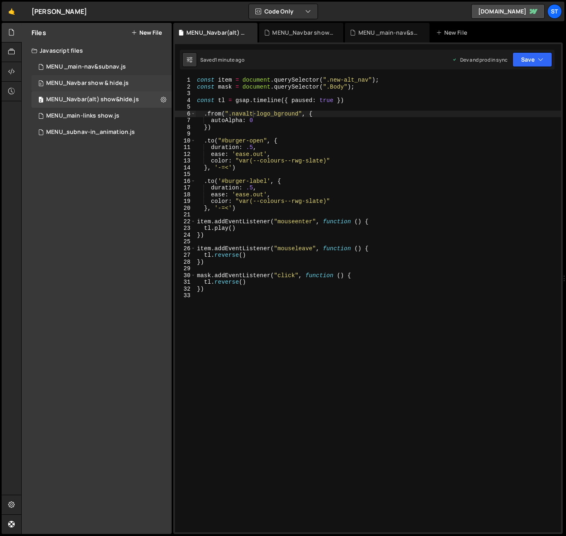
click at [119, 83] on div "MENU_Navbar show & hide.js" at bounding box center [87, 83] width 83 height 7
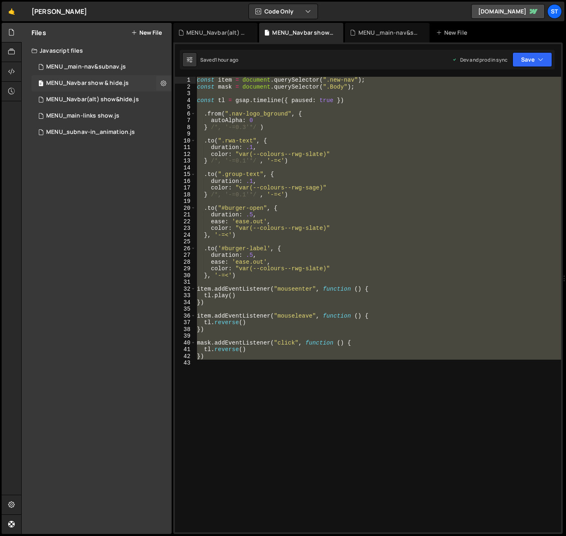
scroll to position [1645, 0]
click at [295, 123] on div "const item = document . querySelector ( ".new-nav" ) ; const mask = document . …" at bounding box center [378, 305] width 366 height 456
type textarea "autoAlpha: 0"
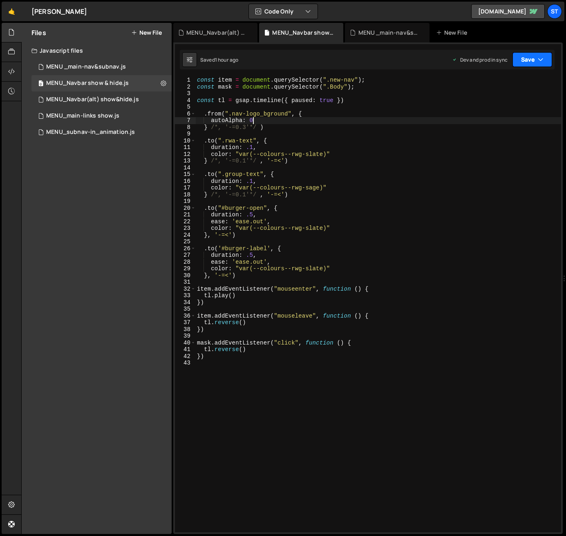
drag, startPoint x: 531, startPoint y: 59, endPoint x: 530, endPoint y: 69, distance: 10.7
click at [531, 59] on button "Save" at bounding box center [532, 59] width 40 height 15
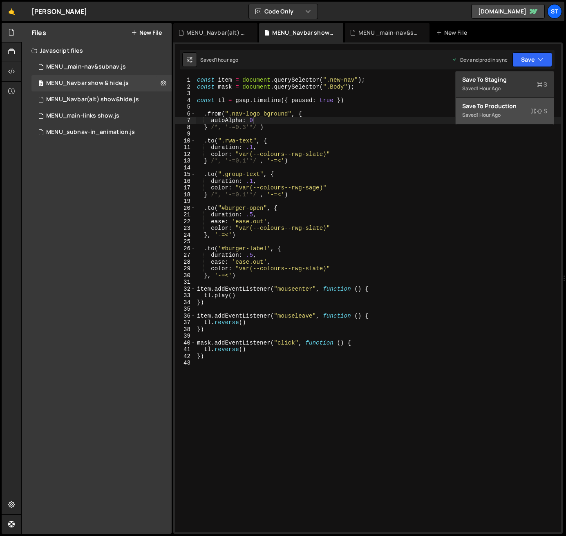
click at [484, 107] on div "Save to Production S" at bounding box center [504, 106] width 85 height 8
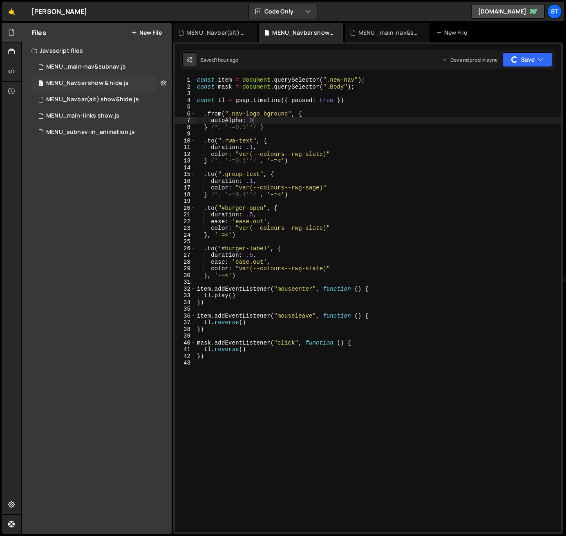
click at [166, 83] on button at bounding box center [163, 83] width 15 height 15
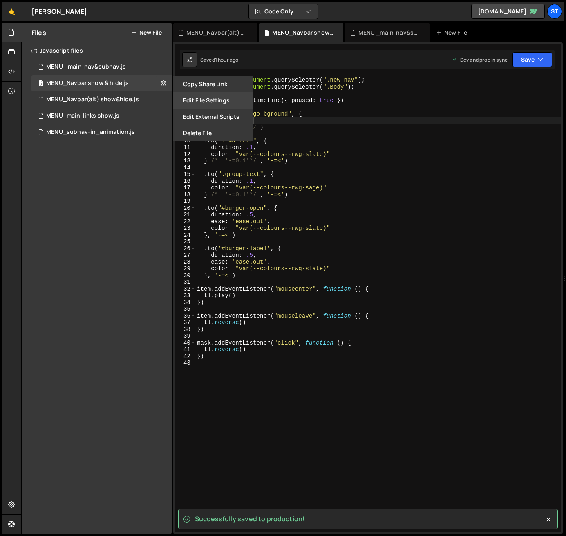
click at [211, 98] on button "Edit File Settings" at bounding box center [213, 100] width 80 height 16
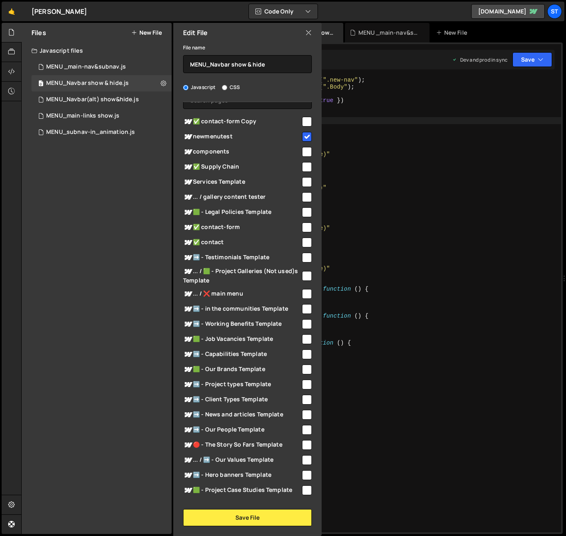
click at [303, 135] on input "checkbox" at bounding box center [307, 137] width 10 height 10
checkbox input "false"
click at [302, 243] on input "checkbox" at bounding box center [307, 243] width 10 height 10
checkbox input "true"
click at [303, 163] on input "checkbox" at bounding box center [307, 167] width 10 height 10
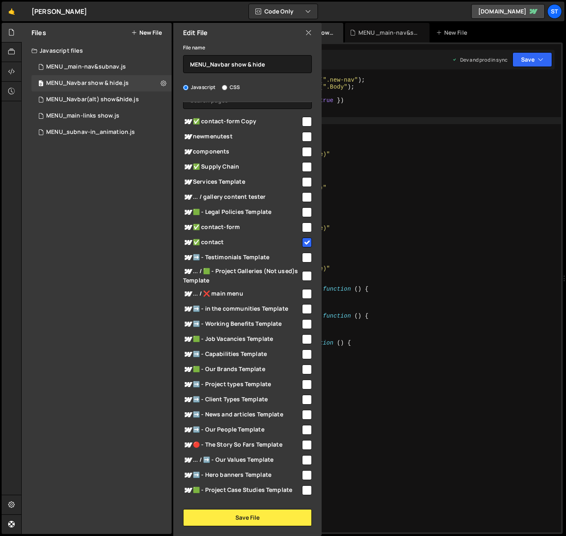
checkbox input "true"
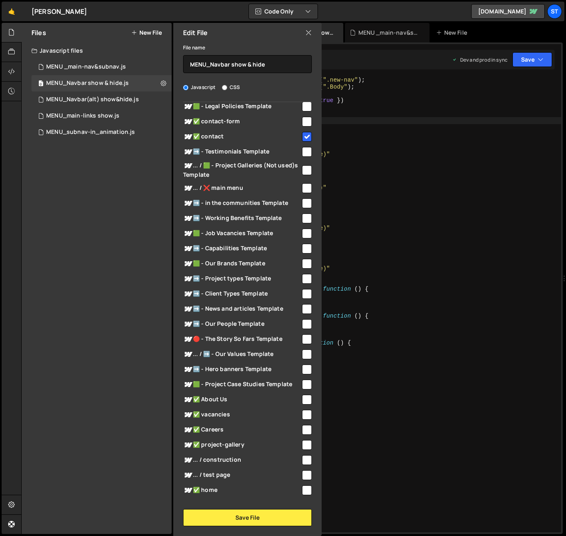
scroll to position [154, 0]
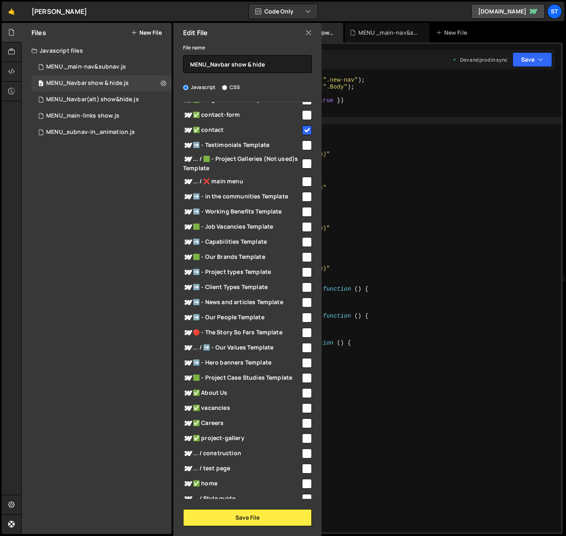
click at [304, 225] on input "checkbox" at bounding box center [307, 227] width 10 height 10
checkbox input "true"
click at [303, 254] on input "checkbox" at bounding box center [307, 257] width 10 height 10
checkbox input "true"
click at [303, 375] on input "checkbox" at bounding box center [307, 378] width 10 height 10
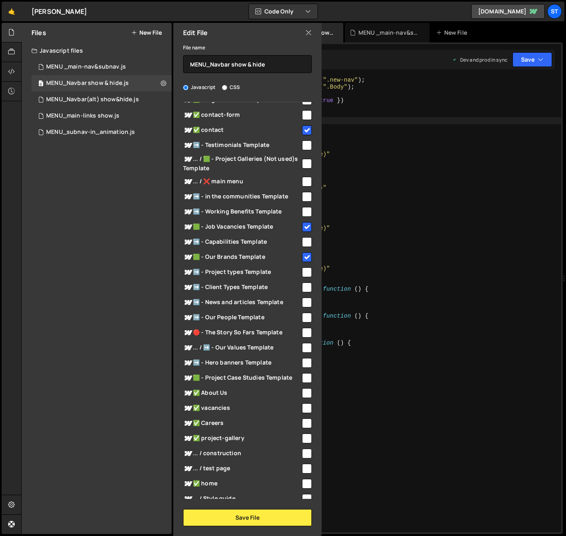
checkbox input "true"
click at [305, 394] on input "checkbox" at bounding box center [307, 393] width 10 height 10
checkbox input "true"
click at [303, 407] on input "checkbox" at bounding box center [307, 409] width 10 height 10
checkbox input "true"
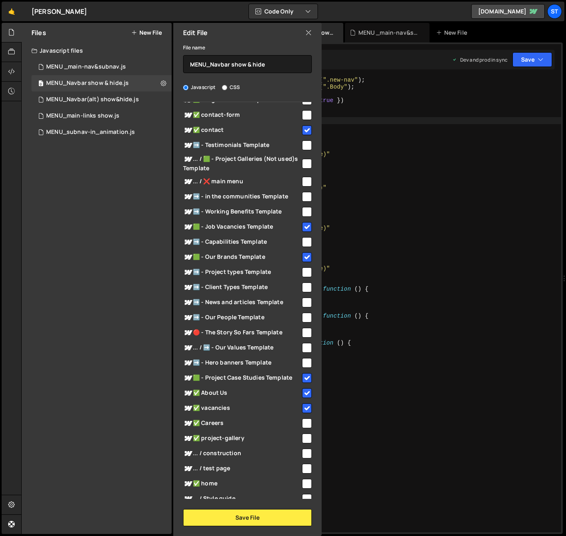
click at [304, 422] on input "checkbox" at bounding box center [307, 424] width 10 height 10
checkbox input "true"
click at [303, 430] on input "checkbox" at bounding box center [307, 439] width 10 height 10
checkbox input "true"
click at [304, 430] on input "checkbox" at bounding box center [307, 484] width 10 height 10
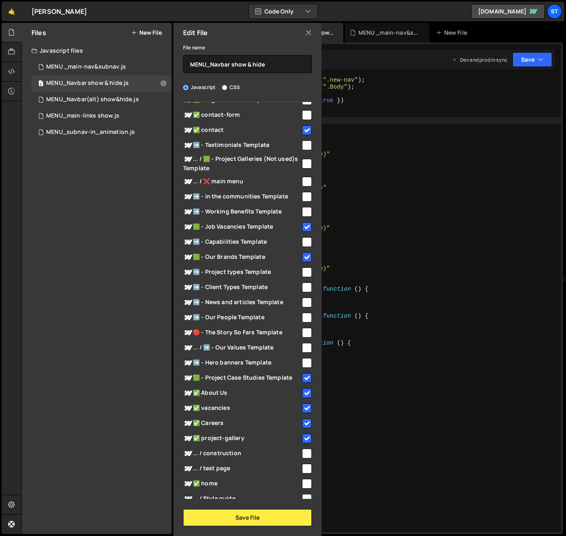
checkbox input "true"
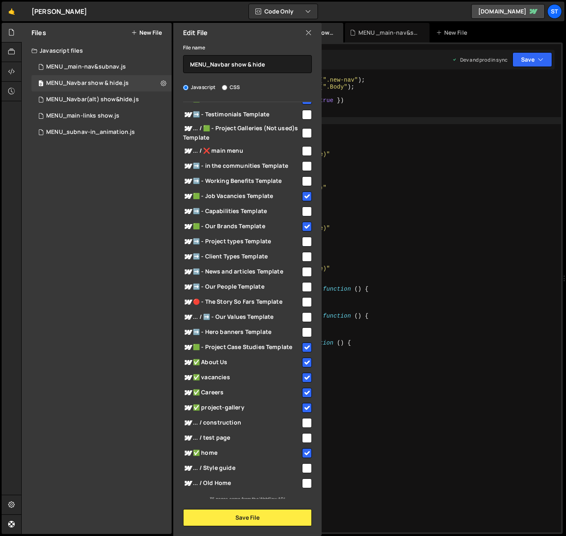
scroll to position [188, 0]
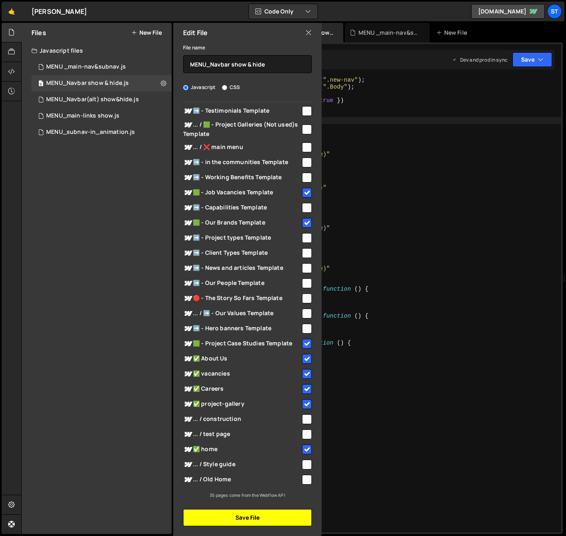
click at [251, 430] on button "Save File" at bounding box center [247, 517] width 129 height 17
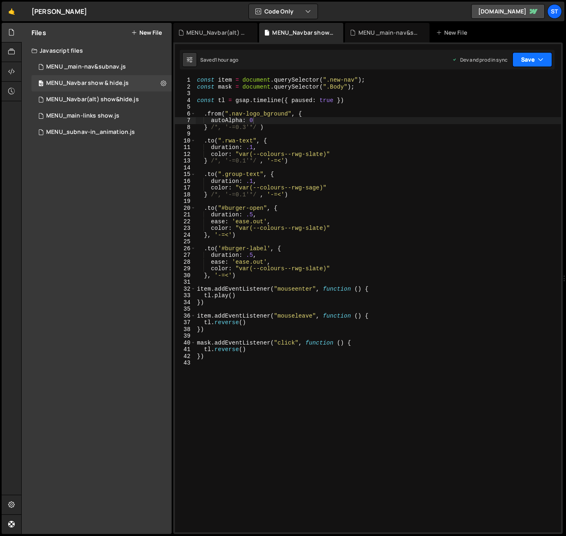
click at [540, 56] on icon "button" at bounding box center [541, 60] width 6 height 8
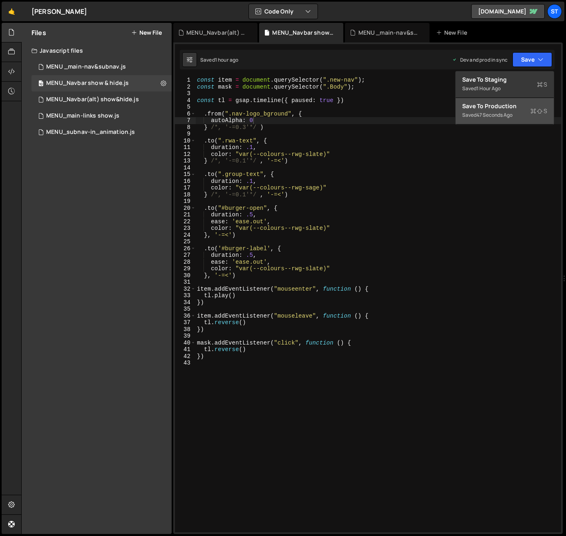
click at [492, 106] on div "Save to Production S" at bounding box center [504, 106] width 85 height 8
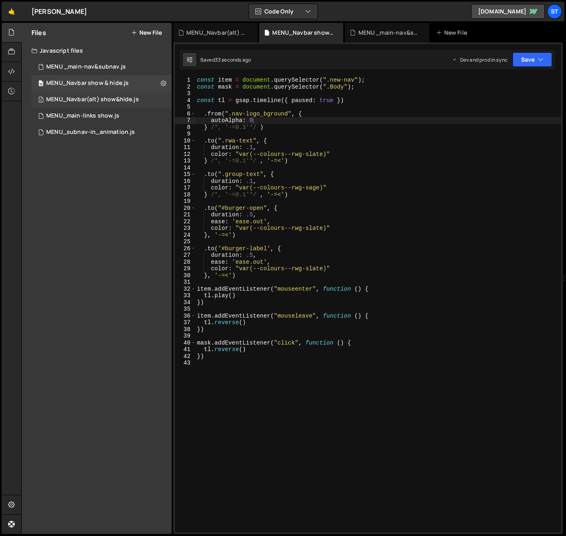
click at [121, 95] on div "2 MENU_Navbar(alt) show&hide.js 0" at bounding box center [101, 99] width 140 height 16
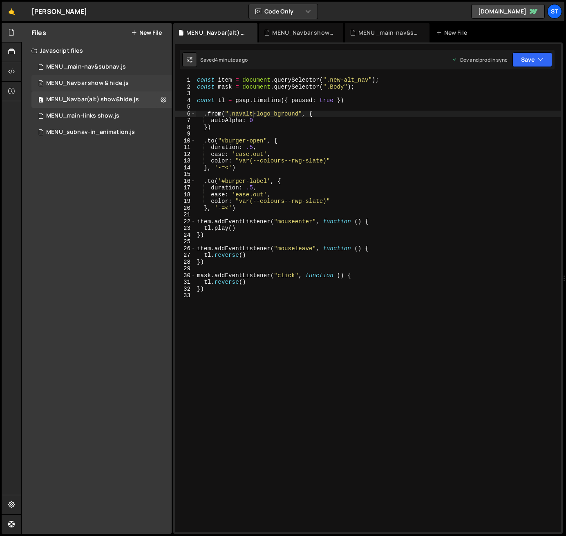
click at [99, 79] on div "10 MENU_Navbar show & hide.js 0" at bounding box center [101, 83] width 140 height 16
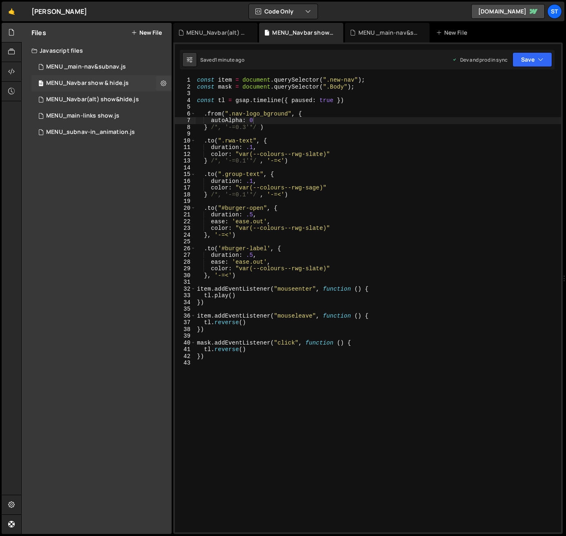
scroll to position [1645, 0]
click at [100, 82] on div "MENU_Navbar show & hide.js" at bounding box center [87, 83] width 83 height 7
click at [92, 99] on div "MENU_Navbar(alt) show&hide.js" at bounding box center [92, 99] width 93 height 7
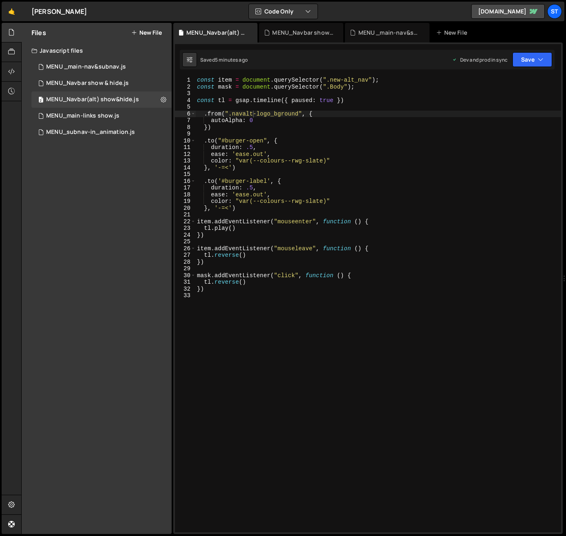
click at [264, 139] on div "const item = document . querySelector ( ".new-alt_nav" ) ; const mask = documen…" at bounding box center [378, 311] width 366 height 469
click at [266, 182] on div "const item = document . querySelector ( ".new-alt_nav" ) ; const mask = documen…" at bounding box center [378, 311] width 366 height 469
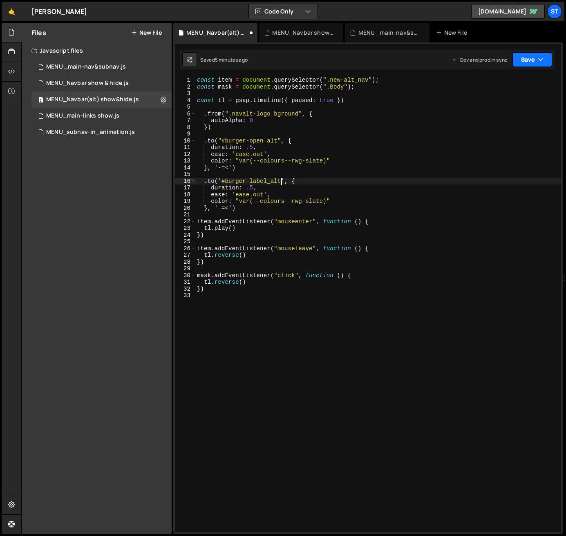
type textarea ".to('#burger-label_alt', {"
click at [540, 58] on icon "button" at bounding box center [541, 60] width 6 height 8
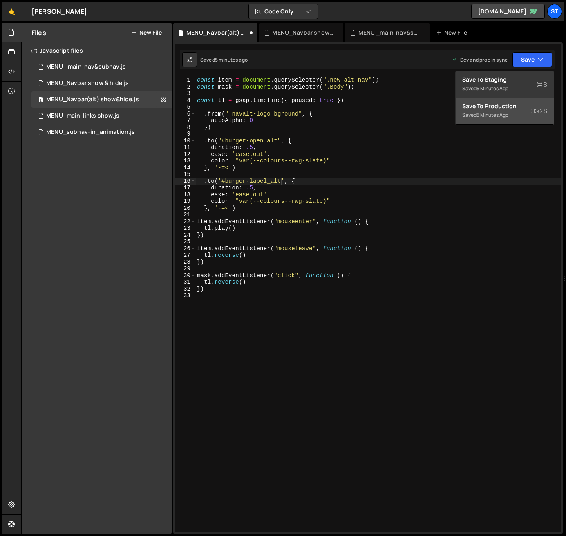
click at [497, 105] on div "Save to Production S" at bounding box center [504, 106] width 85 height 8
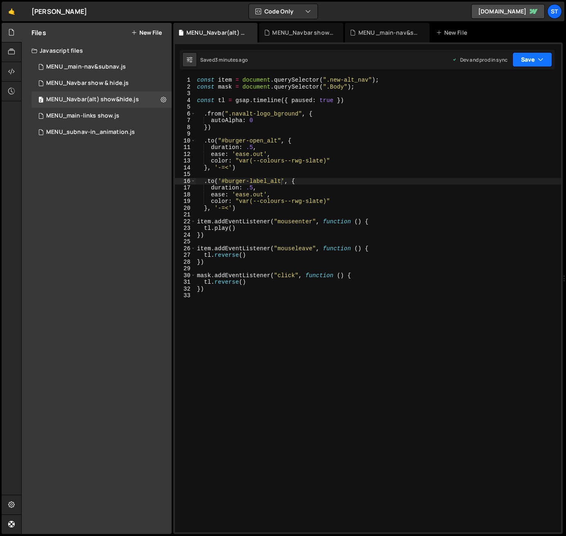
click at [536, 58] on button "Save" at bounding box center [532, 59] width 40 height 15
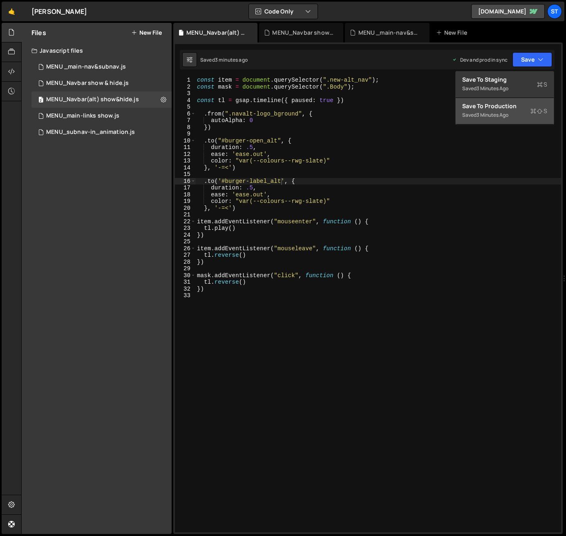
click at [498, 110] on div "Save to Production S" at bounding box center [504, 106] width 85 height 8
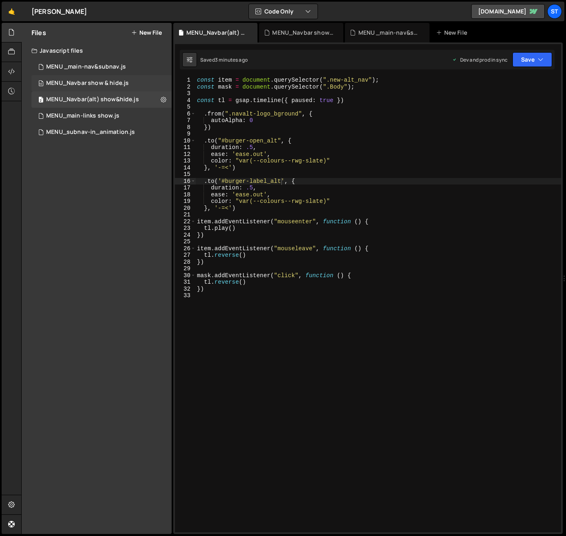
click at [112, 82] on div "MENU_Navbar show & hide.js" at bounding box center [87, 83] width 83 height 7
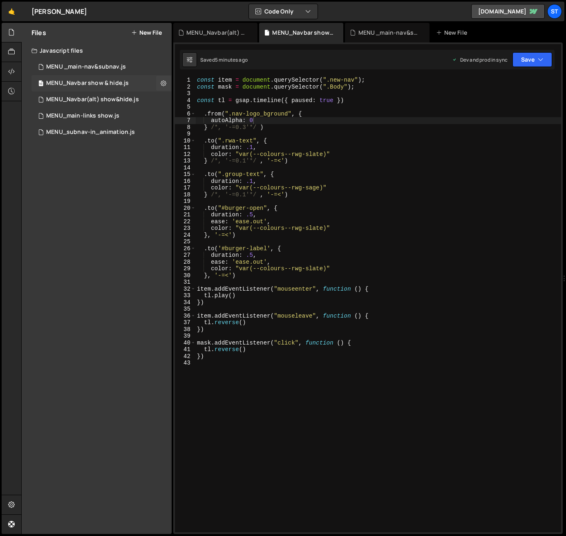
scroll to position [1645, 0]
click at [537, 56] on button "Save" at bounding box center [532, 59] width 40 height 15
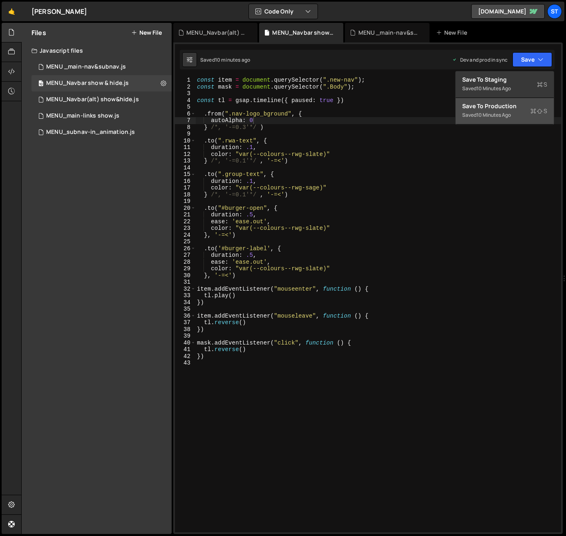
click at [489, 109] on div "Save to Production S" at bounding box center [504, 106] width 85 height 8
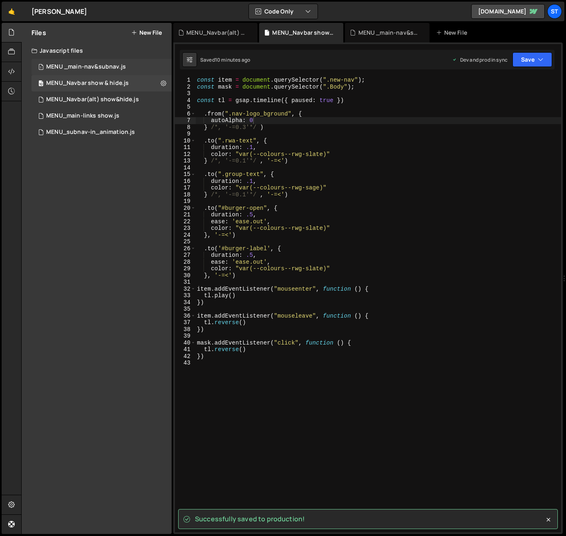
click at [97, 65] on div "MENU _main-nav&subnav.js" at bounding box center [86, 66] width 80 height 7
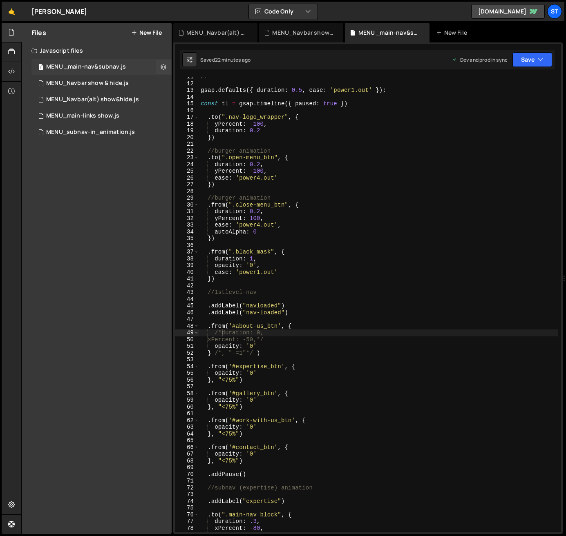
scroll to position [2162, 0]
click at [163, 65] on icon at bounding box center [164, 67] width 6 height 8
type input "MENU _main-nav&subnav"
radio input "true"
checkbox input "true"
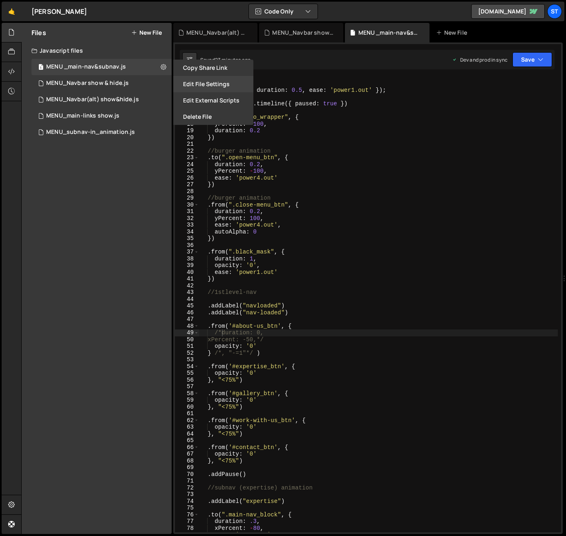
click at [221, 82] on button "Edit File Settings" at bounding box center [213, 84] width 80 height 16
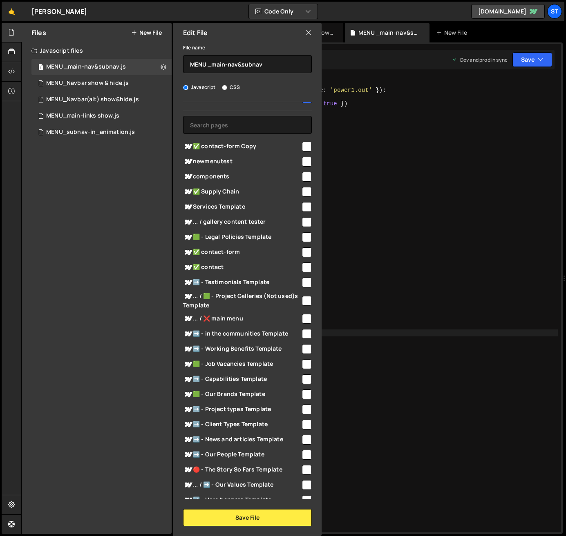
scroll to position [0, 0]
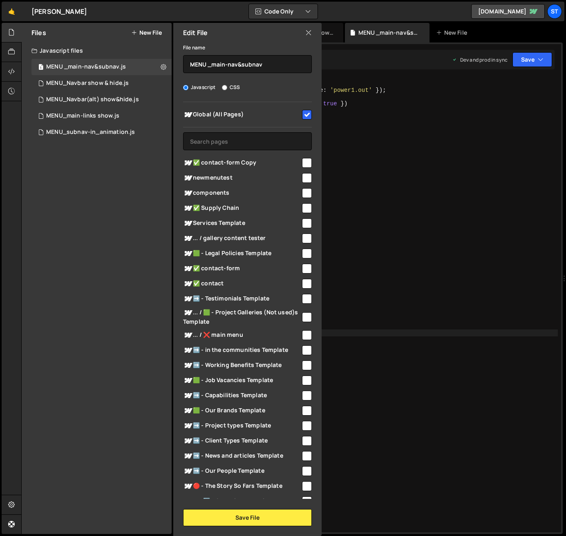
click at [306, 250] on input "checkbox" at bounding box center [307, 254] width 10 height 10
click at [304, 252] on input "checkbox" at bounding box center [307, 254] width 10 height 10
checkbox input "false"
click at [245, 430] on button "Save File" at bounding box center [247, 517] width 129 height 17
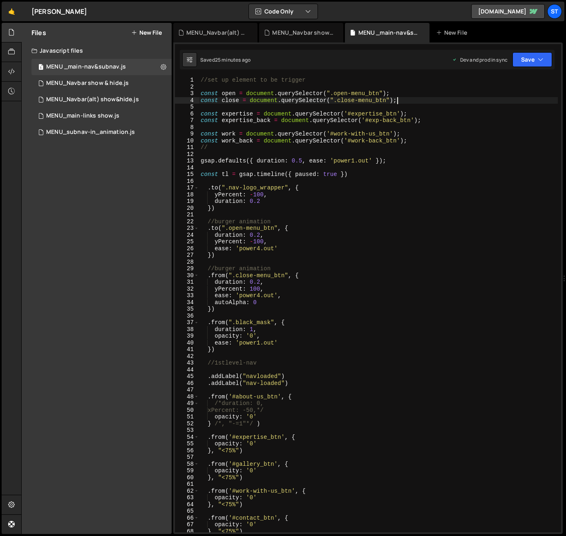
click at [398, 102] on div "//set up element to be trigger const open = document . querySelector ( ".open-m…" at bounding box center [378, 311] width 359 height 469
type textarea "})"
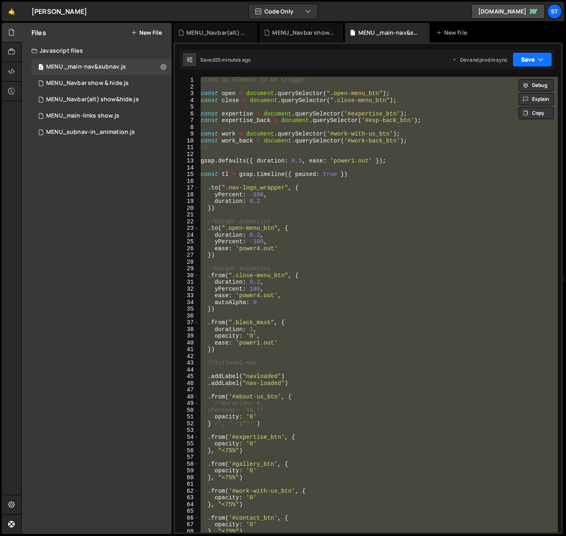
click at [535, 58] on button "Save" at bounding box center [532, 59] width 40 height 15
click at [105, 201] on div "Files New File Javascript files 1 MENU _main-nav&subnav.js 0 10 MENU_Navbar sho…" at bounding box center [97, 278] width 150 height 511
click at [145, 34] on button "New File" at bounding box center [146, 32] width 31 height 7
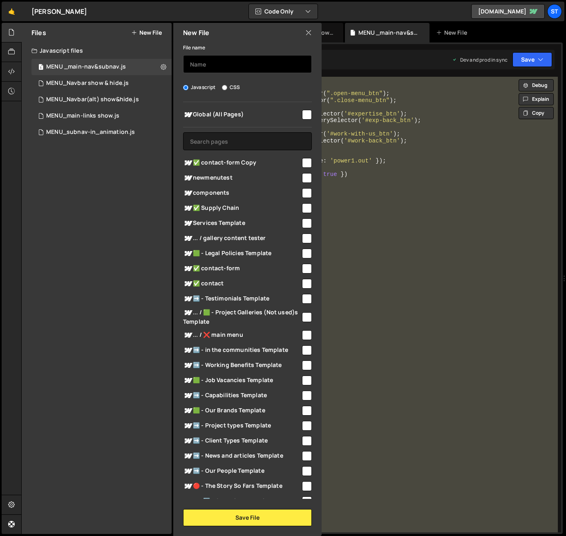
click at [205, 66] on input "text" at bounding box center [247, 64] width 129 height 18
type input "MENU_main-nav(alt)&subnav"
click at [302, 253] on input "checkbox" at bounding box center [307, 254] width 10 height 10
checkbox input "true"
click at [304, 268] on input "checkbox" at bounding box center [307, 269] width 10 height 10
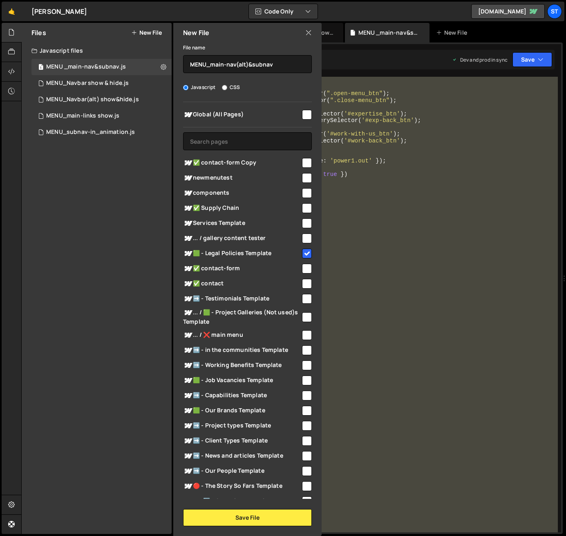
checkbox input "true"
click at [244, 430] on button "Save File" at bounding box center [247, 517] width 129 height 17
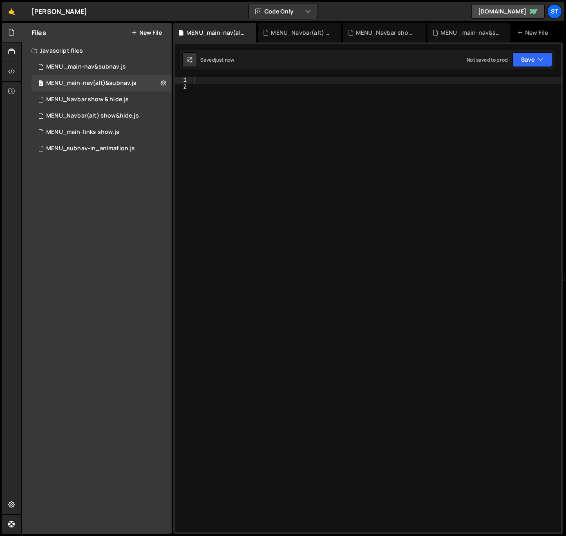
click at [205, 80] on div at bounding box center [376, 311] width 369 height 469
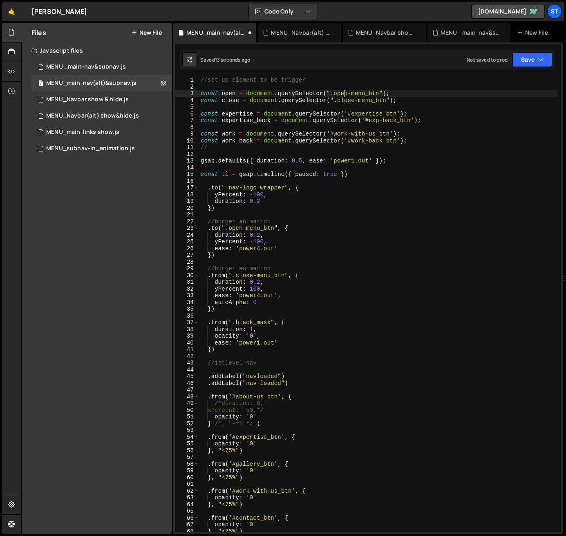
click at [346, 93] on div "//set up element to be trigger const open = document . querySelector ( ".open-m…" at bounding box center [378, 311] width 359 height 469
type textarea "const open = document.querySelector(".openalt-menu_btn");"
click at [540, 58] on icon "button" at bounding box center [541, 60] width 6 height 8
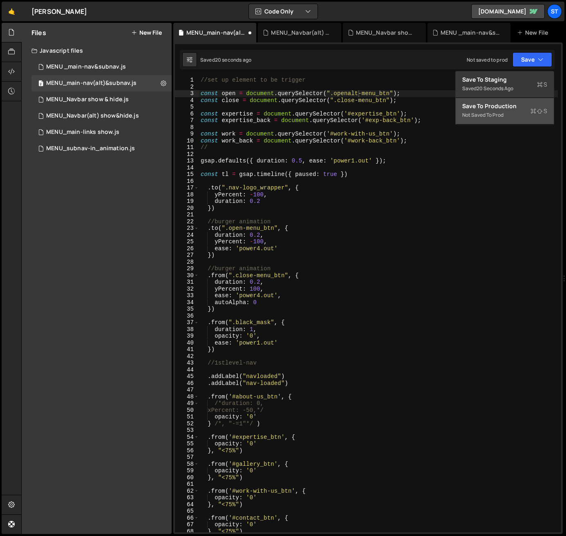
click at [491, 112] on div "Not saved to prod" at bounding box center [504, 115] width 85 height 10
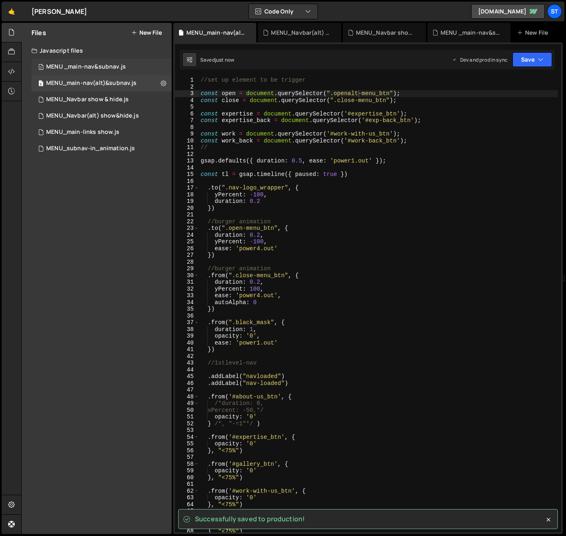
click at [69, 68] on div "MENU _main-nav&subnav.js" at bounding box center [86, 66] width 80 height 7
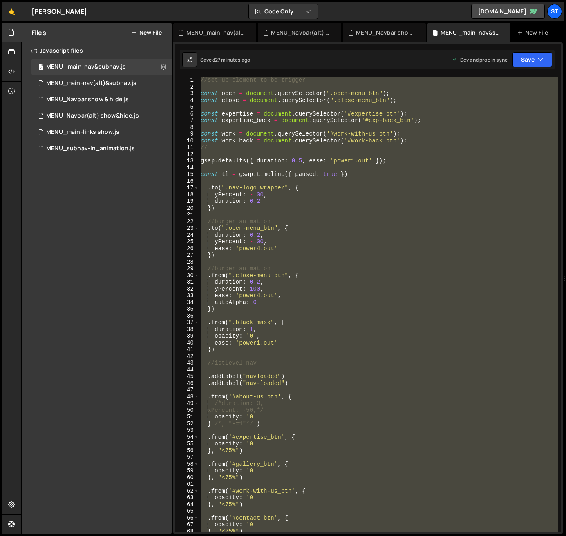
scroll to position [2162, 0]
click at [164, 67] on icon at bounding box center [164, 67] width 6 height 8
type input "MENU _main-nav&subnav"
radio input "true"
checkbox input "true"
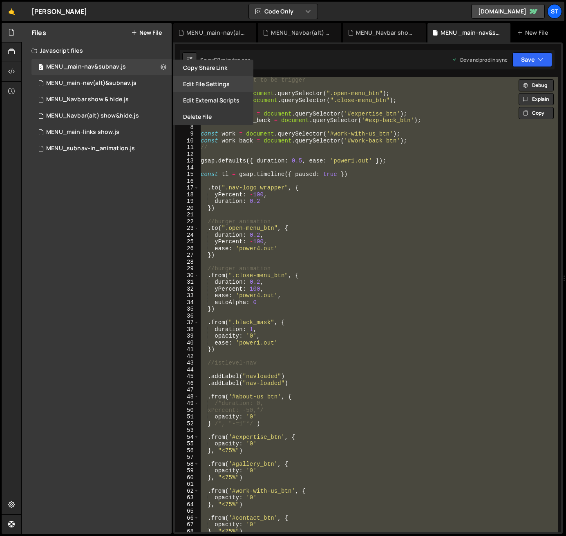
click at [219, 80] on button "Edit File Settings" at bounding box center [213, 84] width 80 height 16
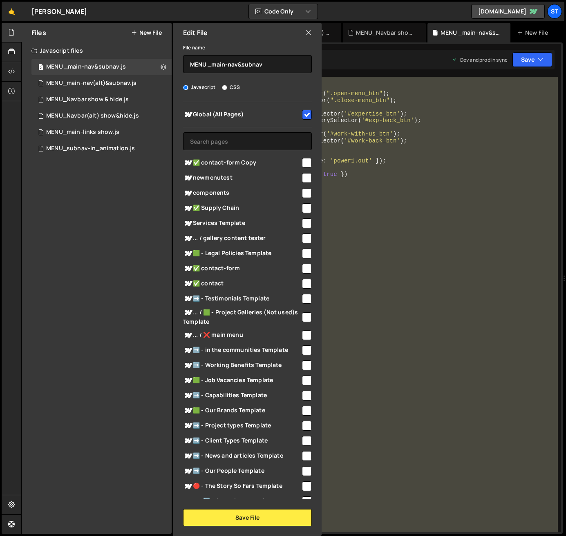
click at [305, 208] on input "checkbox" at bounding box center [307, 208] width 10 height 10
checkbox input "true"
click at [303, 284] on input "checkbox" at bounding box center [307, 284] width 10 height 10
checkbox input "true"
click at [302, 380] on input "checkbox" at bounding box center [307, 381] width 10 height 10
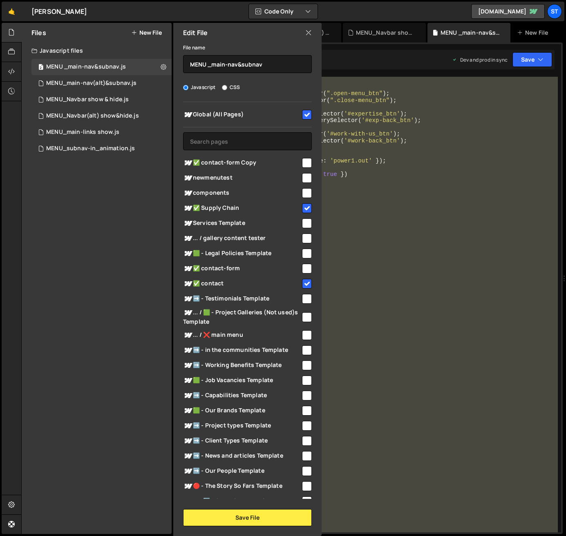
checkbox input "true"
click at [303, 395] on input "checkbox" at bounding box center [307, 396] width 10 height 10
checkbox input "true"
click at [304, 409] on input "checkbox" at bounding box center [307, 411] width 10 height 10
checkbox input "true"
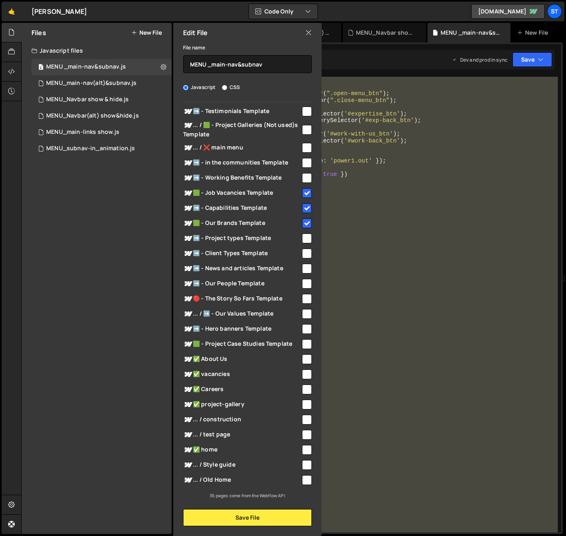
scroll to position [188, 0]
click at [304, 430] on input "checkbox" at bounding box center [307, 450] width 10 height 10
checkbox input "true"
click at [304, 403] on input "checkbox" at bounding box center [307, 404] width 10 height 10
checkbox input "true"
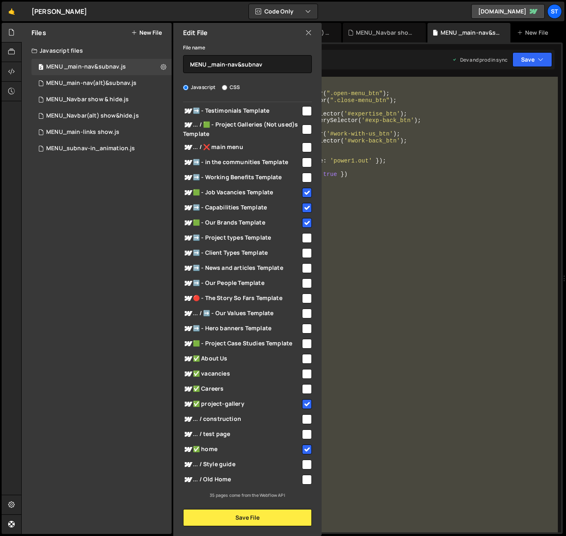
click at [302, 389] on input "checkbox" at bounding box center [307, 389] width 10 height 10
checkbox input "true"
click at [302, 373] on input "checkbox" at bounding box center [307, 374] width 10 height 10
checkbox input "true"
click at [302, 357] on input "checkbox" at bounding box center [307, 359] width 10 height 10
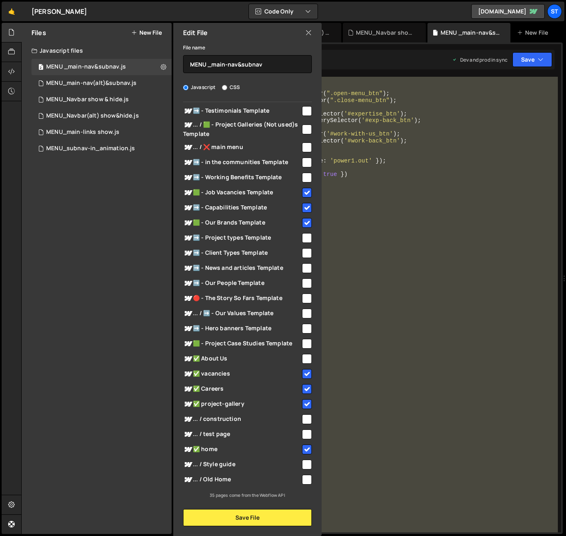
checkbox input "true"
click at [302, 341] on input "checkbox" at bounding box center [307, 344] width 10 height 10
checkbox input "true"
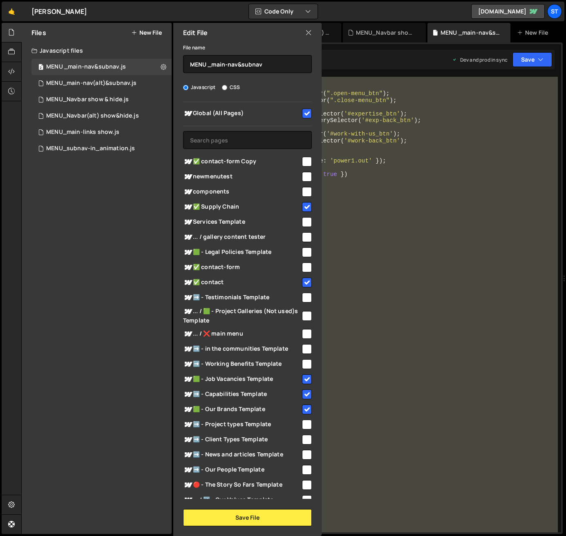
scroll to position [0, 0]
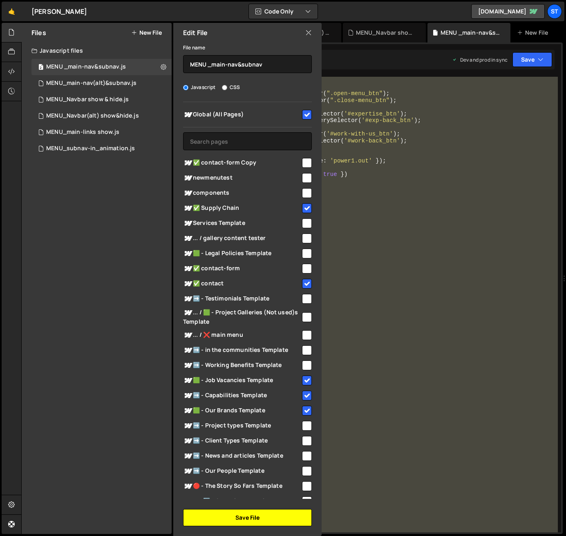
click at [246, 430] on button "Save File" at bounding box center [247, 517] width 129 height 17
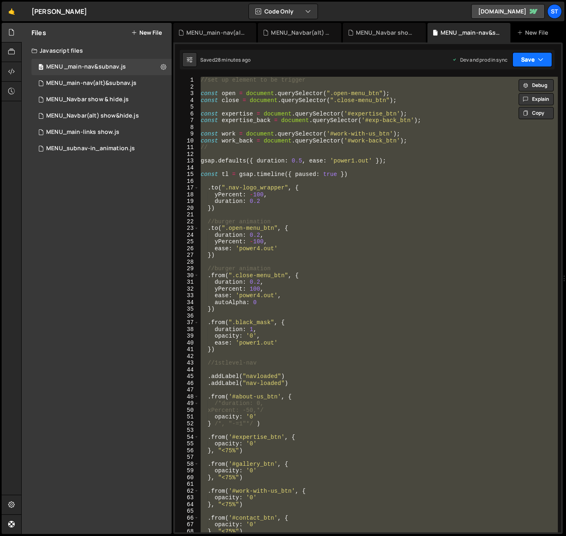
click at [538, 60] on icon "button" at bounding box center [541, 60] width 6 height 8
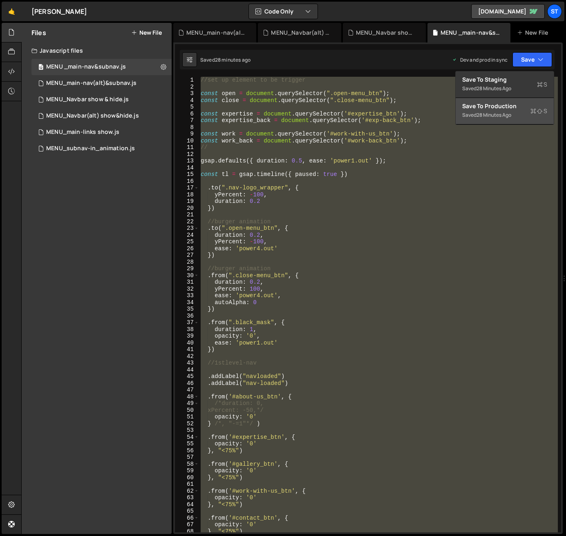
click at [505, 110] on div "Save to Production S" at bounding box center [504, 106] width 85 height 8
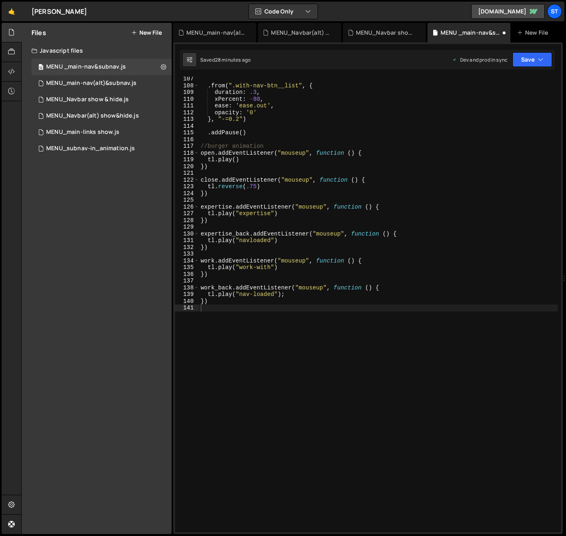
scroll to position [716, 0]
click at [544, 59] on button "Save" at bounding box center [532, 59] width 40 height 15
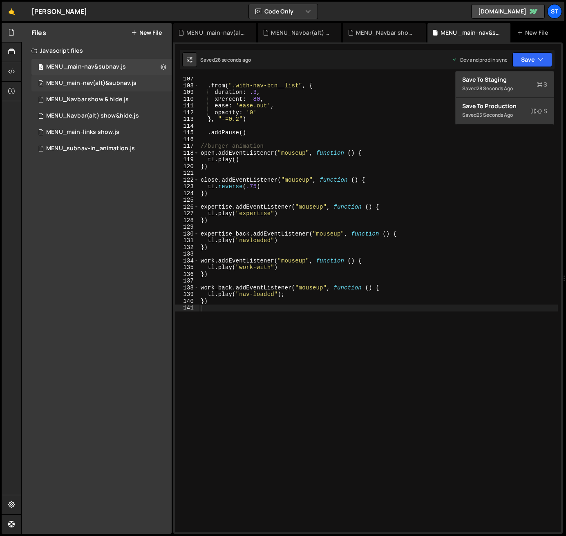
click at [109, 80] on div "MENU_main-nav(alt)&subnav.js" at bounding box center [91, 83] width 90 height 7
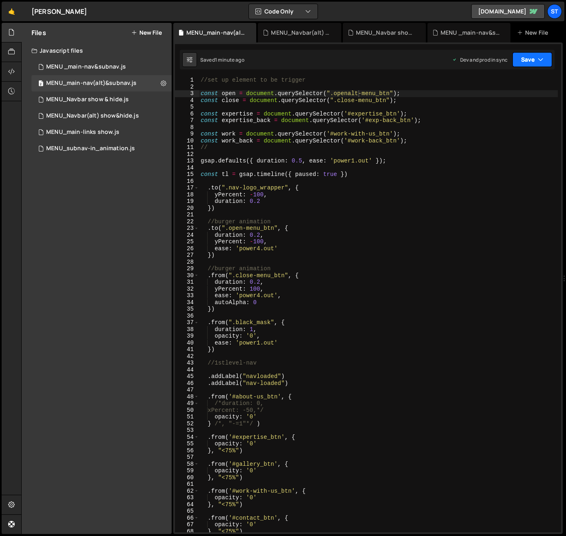
click at [546, 56] on button "Save" at bounding box center [532, 59] width 40 height 15
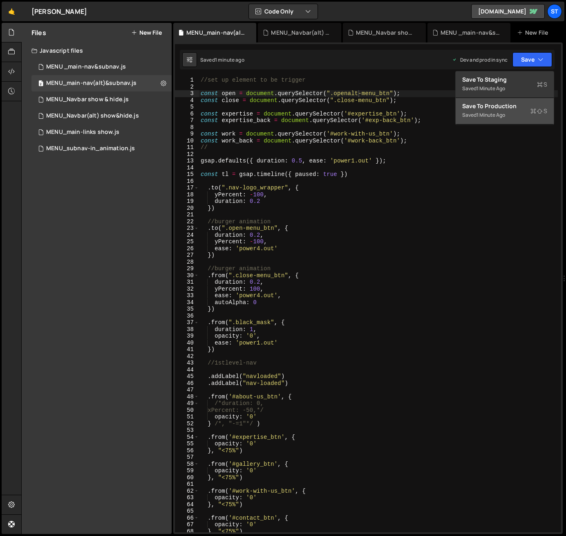
click at [506, 104] on div "Save to Production S" at bounding box center [504, 106] width 85 height 8
